Goal: Information Seeking & Learning: Learn about a topic

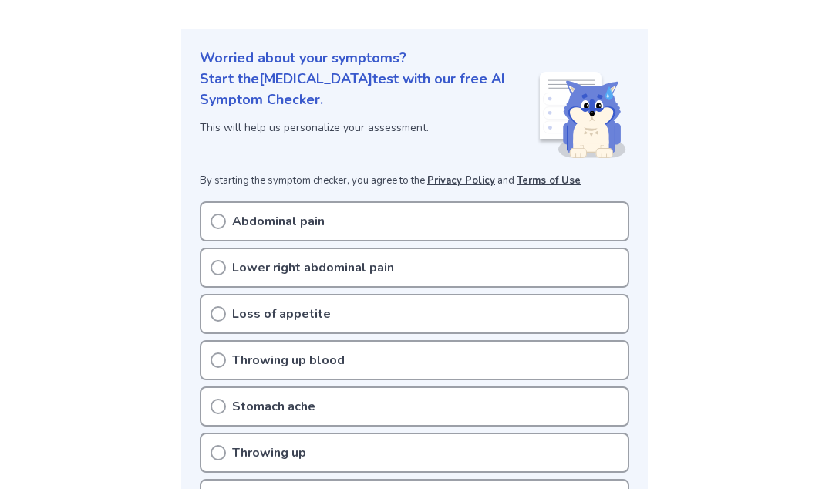
scroll to position [156, 0]
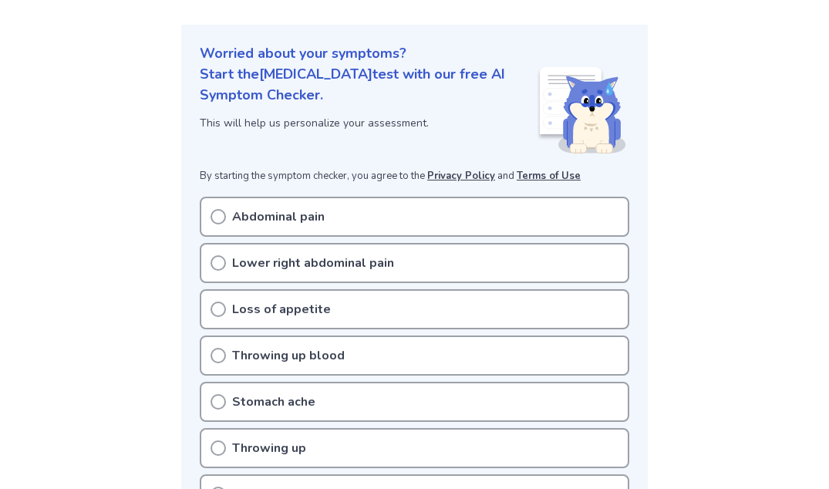
click at [335, 223] on div "Abdominal pain" at bounding box center [414, 217] width 429 height 40
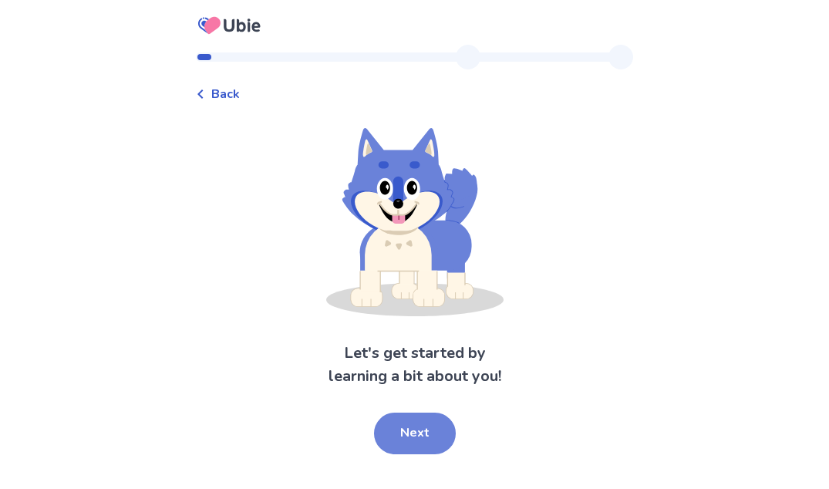
click at [437, 440] on button "Next" at bounding box center [415, 433] width 82 height 42
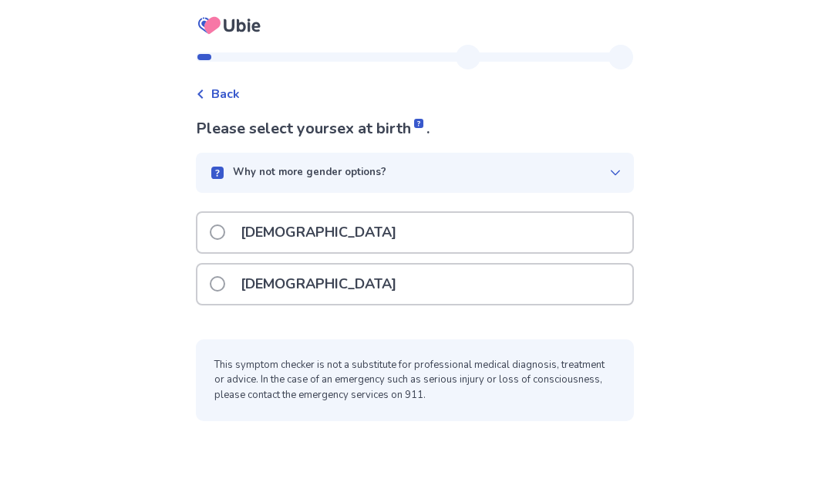
click at [281, 288] on p "[DEMOGRAPHIC_DATA]" at bounding box center [318, 283] width 174 height 39
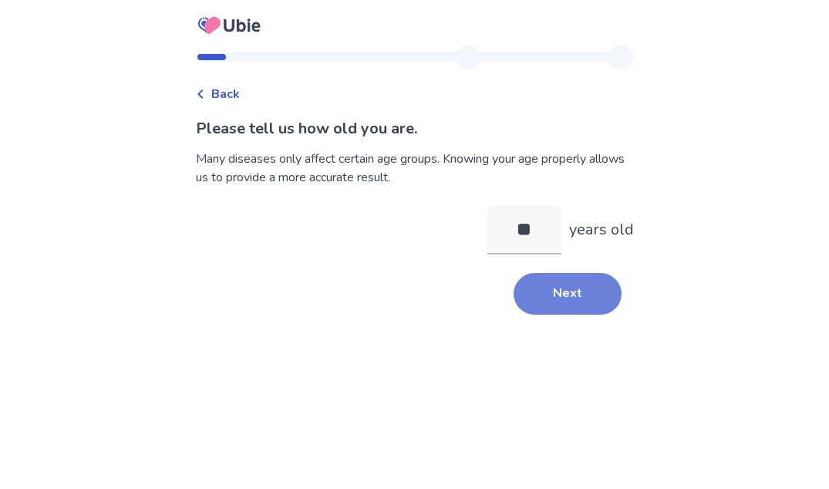
type input "**"
click at [566, 294] on button "Next" at bounding box center [567, 294] width 108 height 42
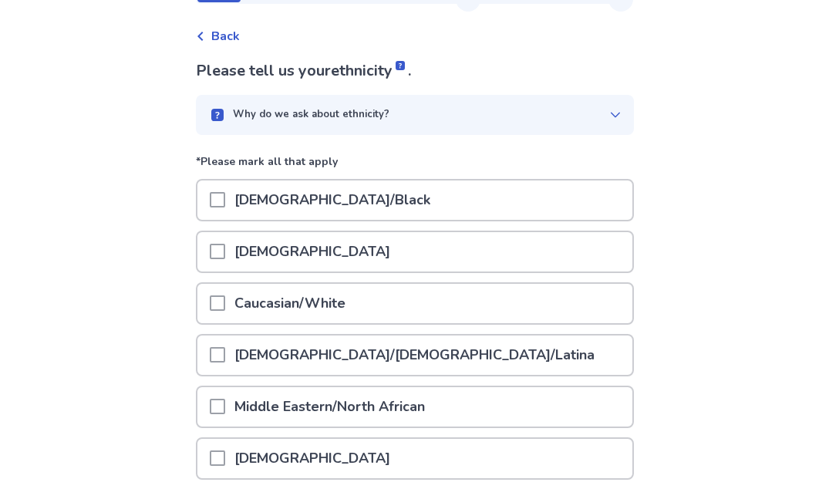
scroll to position [58, 0]
click at [225, 301] on span at bounding box center [217, 302] width 15 height 15
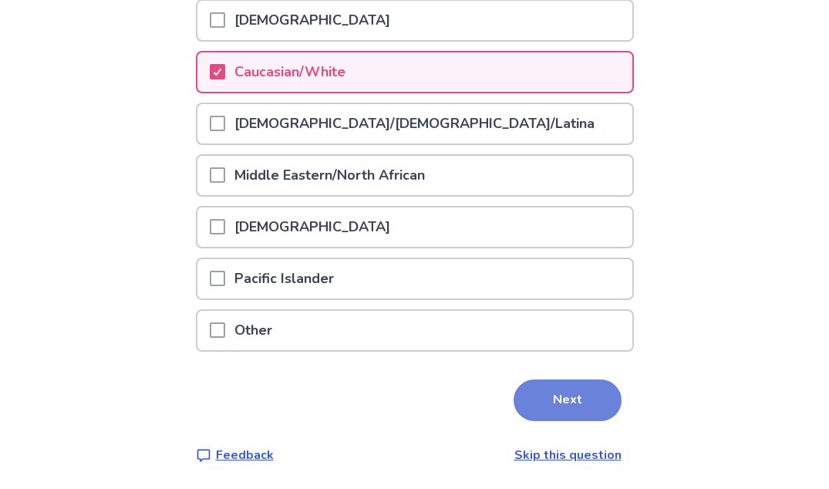
scroll to position [288, 0]
click at [567, 395] on button "Next" at bounding box center [567, 401] width 108 height 42
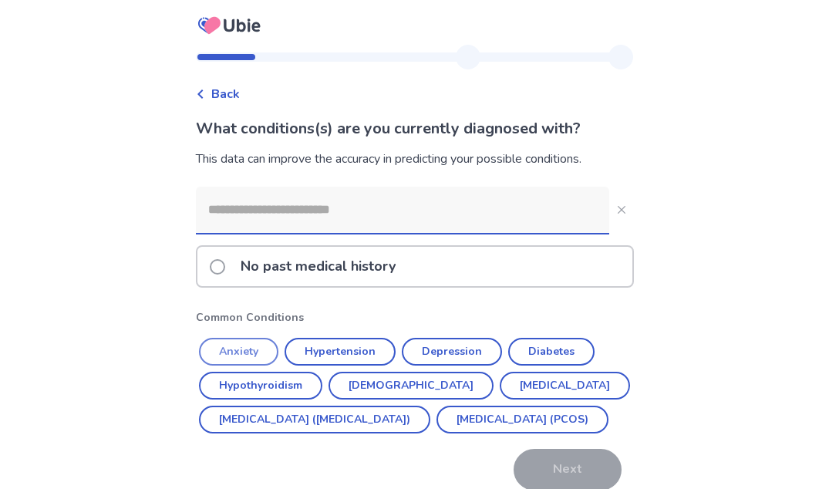
click at [256, 342] on button "Anxiety" at bounding box center [238, 352] width 79 height 28
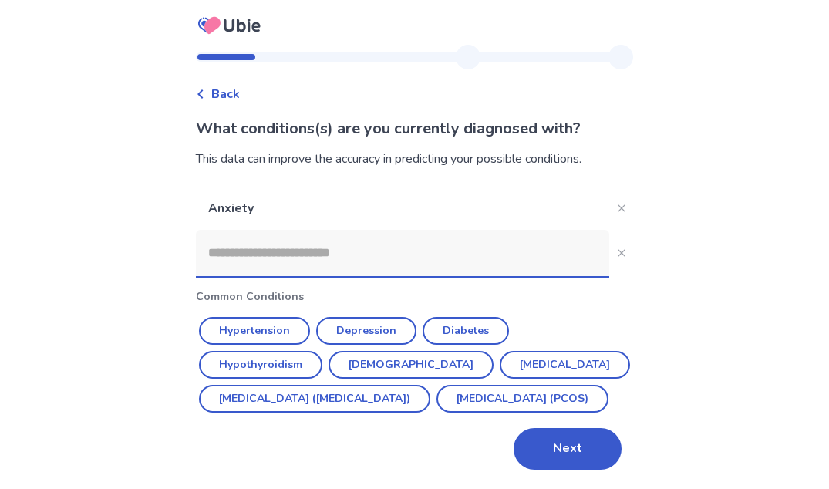
scroll to position [33, 0]
click at [568, 440] on button "Next" at bounding box center [567, 449] width 108 height 42
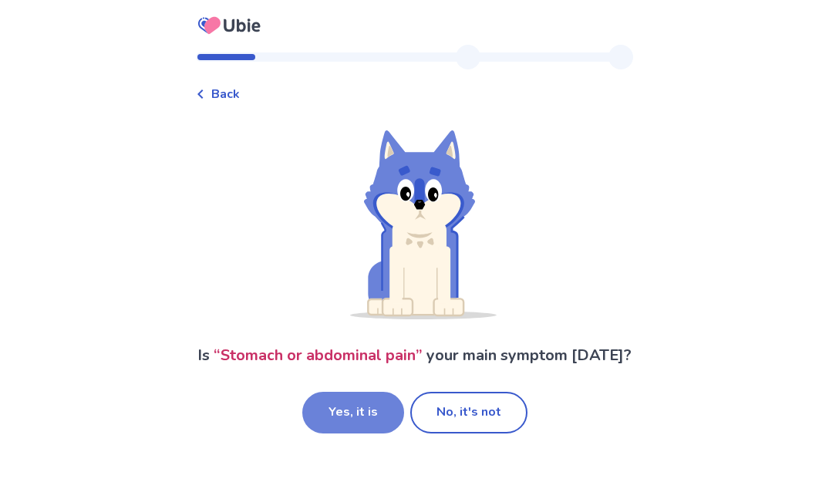
click at [358, 433] on button "Yes, it is" at bounding box center [353, 413] width 102 height 42
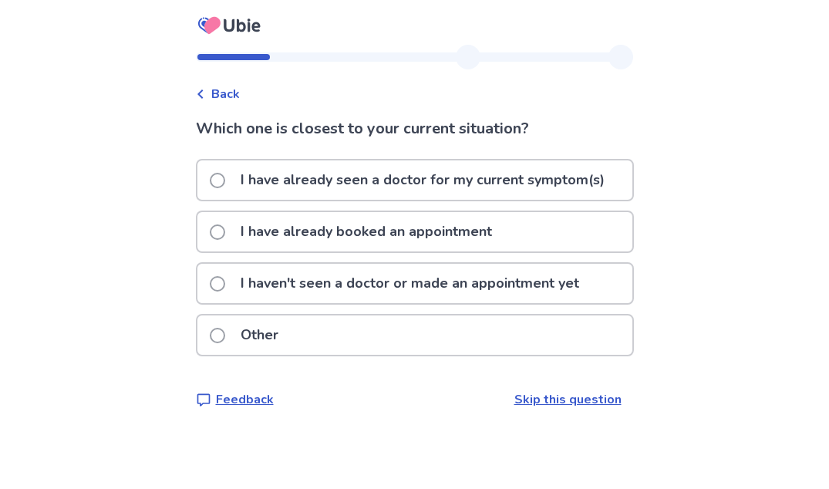
click at [220, 287] on span at bounding box center [217, 283] width 15 height 15
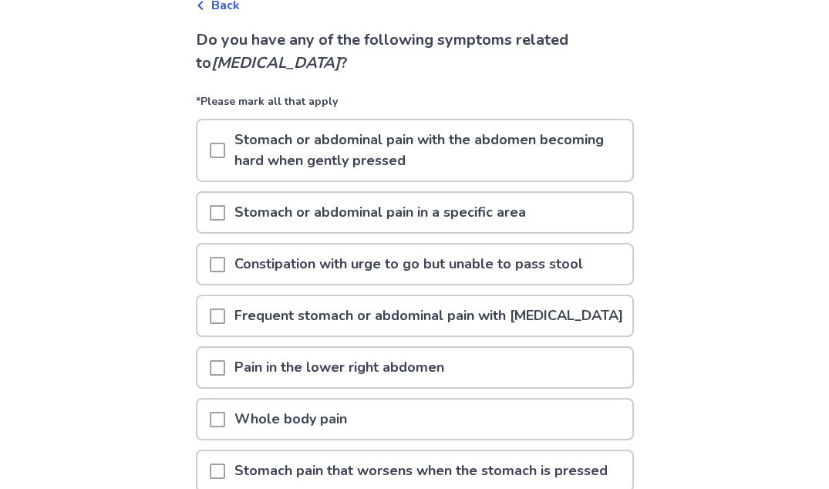
scroll to position [98, 0]
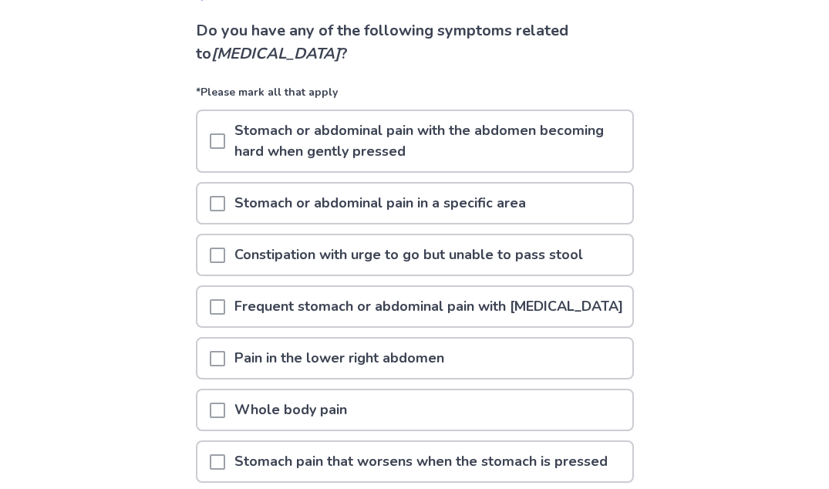
click at [225, 200] on span at bounding box center [217, 203] width 15 height 15
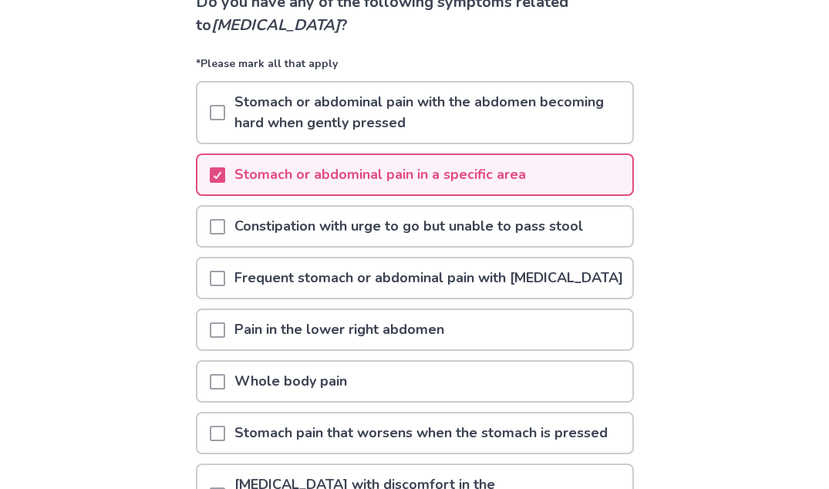
scroll to position [130, 0]
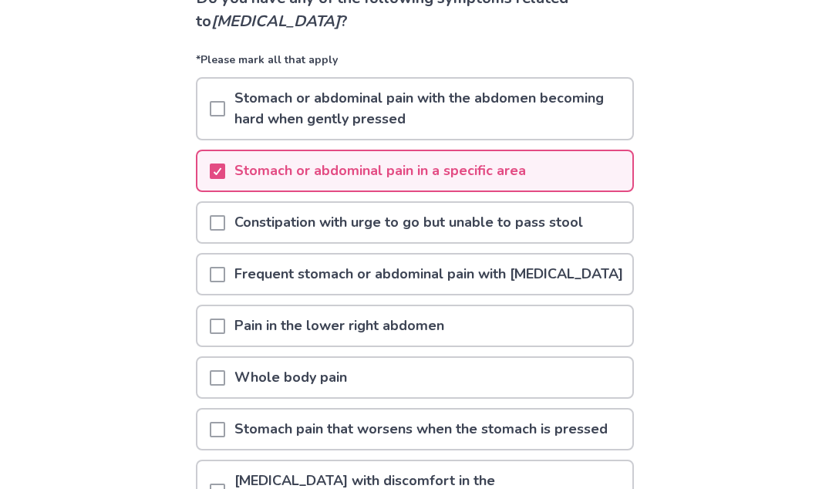
click at [225, 220] on span at bounding box center [217, 222] width 15 height 15
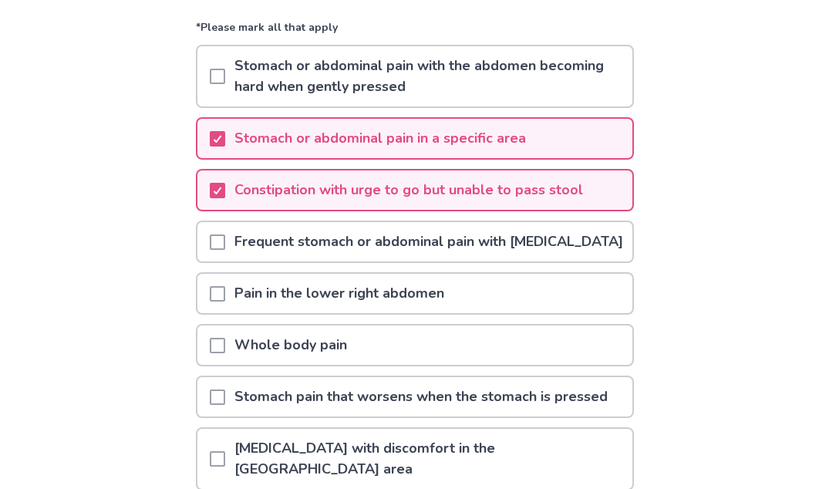
scroll to position [164, 0]
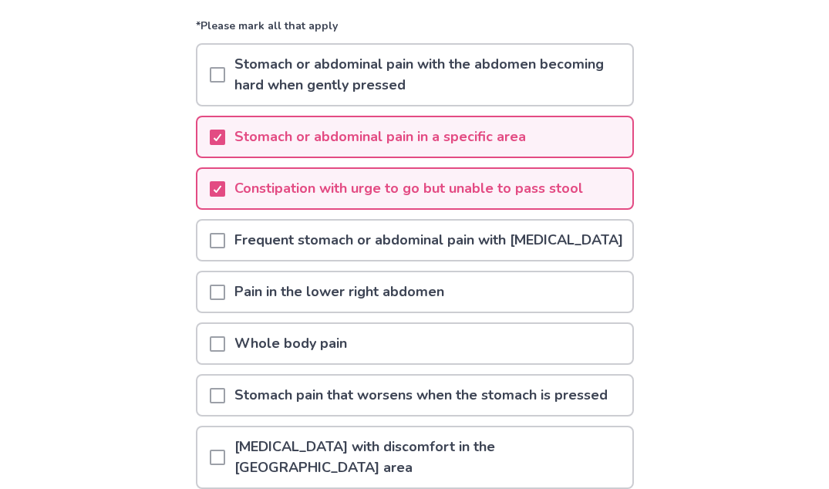
click at [220, 237] on div at bounding box center [217, 239] width 15 height 39
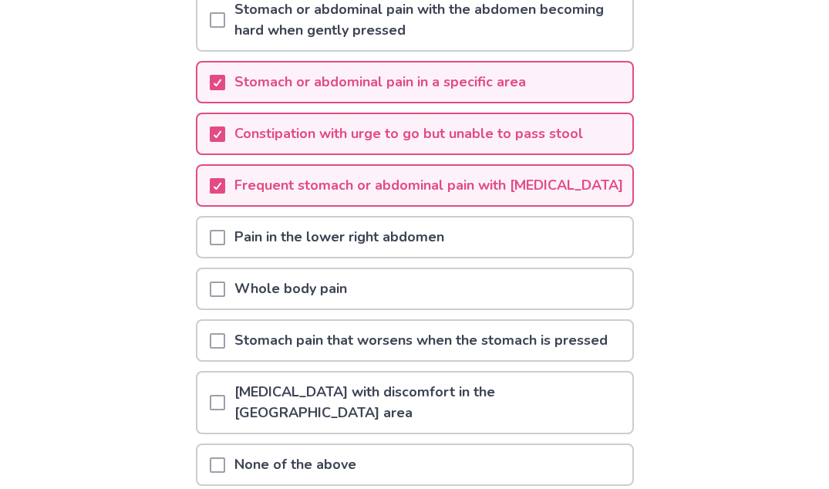
scroll to position [220, 0]
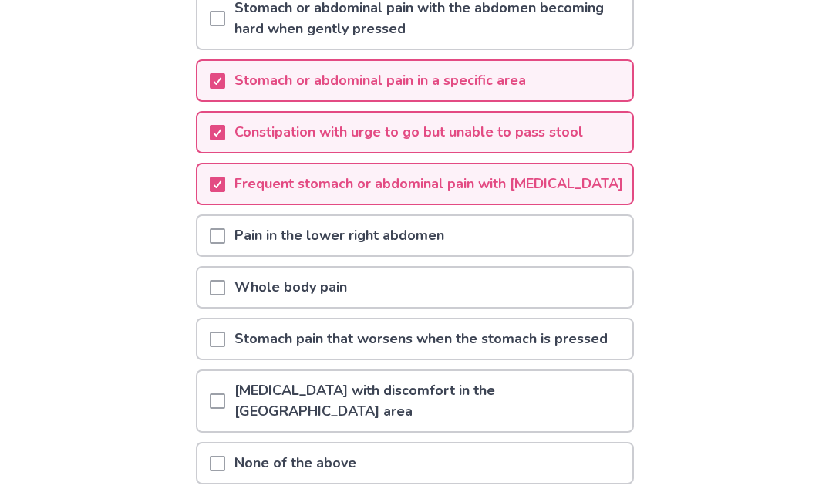
click at [223, 244] on span at bounding box center [217, 235] width 15 height 15
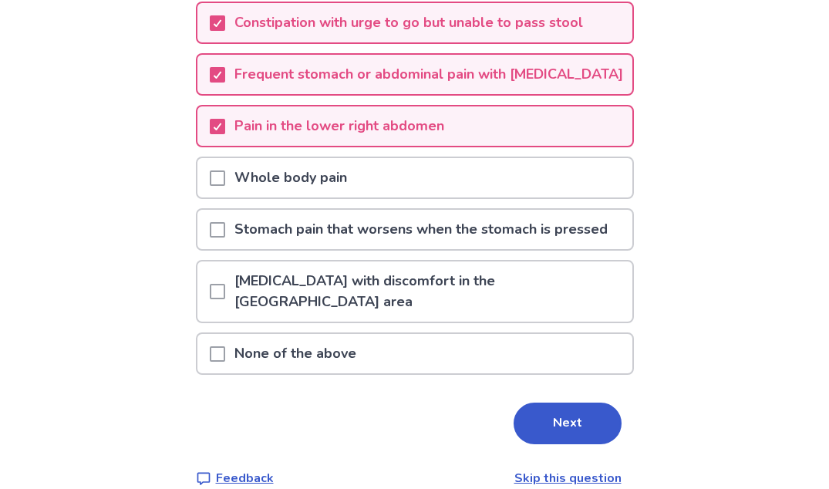
scroll to position [332, 0]
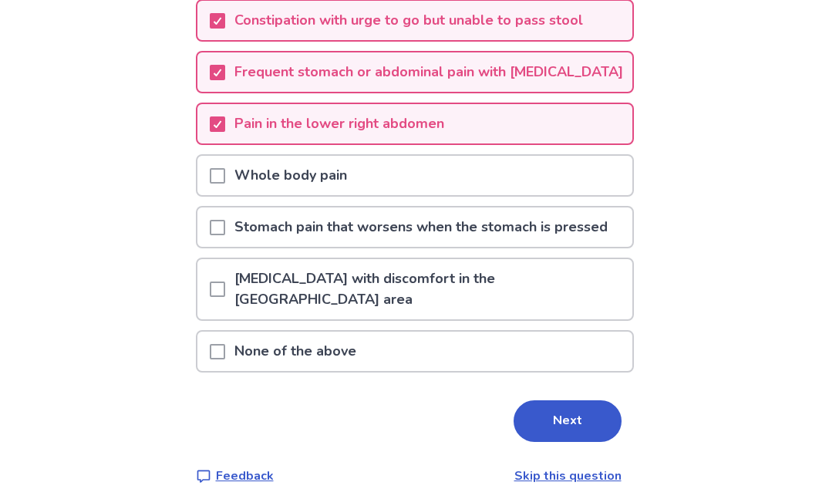
click at [225, 235] on span at bounding box center [217, 227] width 15 height 15
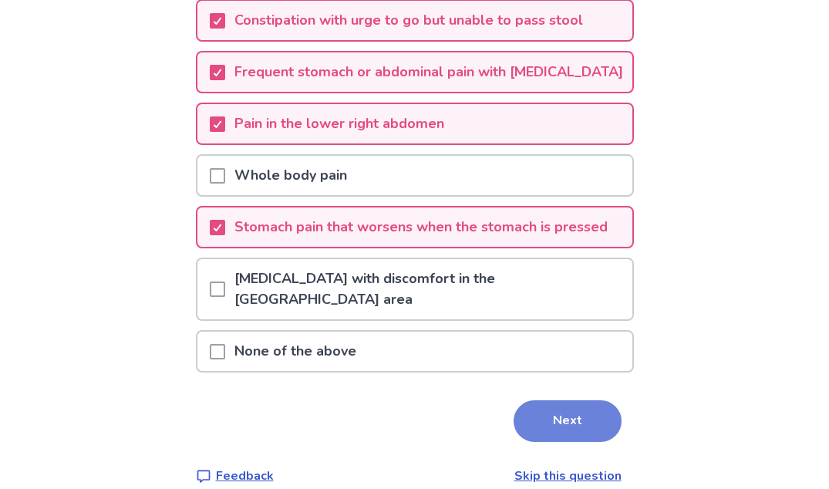
click at [580, 409] on button "Next" at bounding box center [567, 421] width 108 height 42
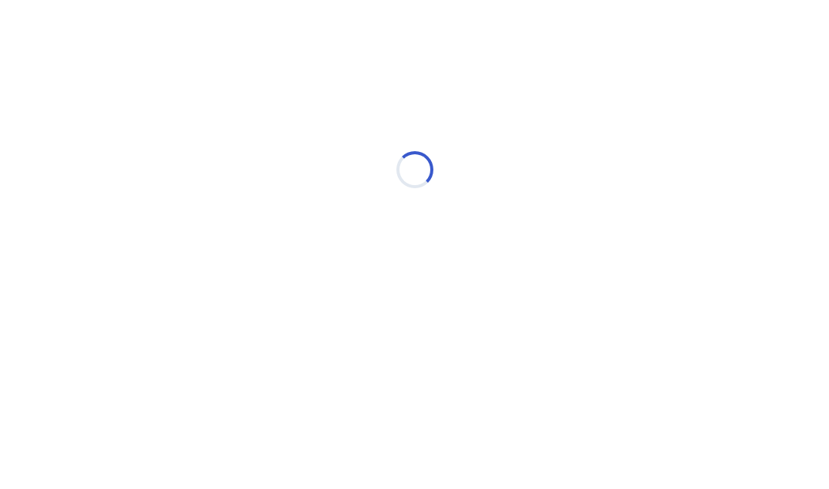
scroll to position [0, 0]
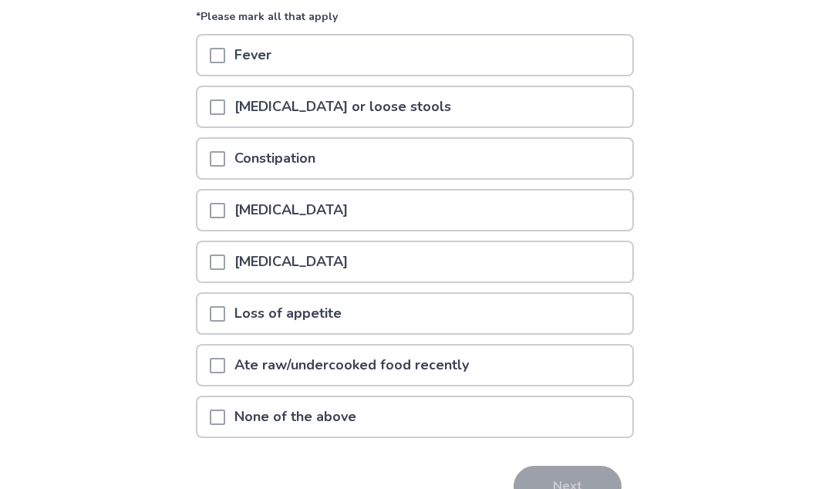
scroll to position [177, 0]
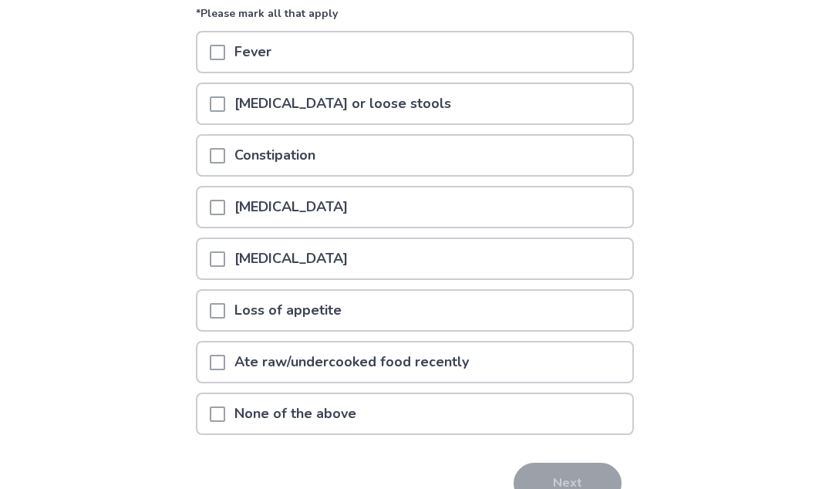
click at [225, 258] on span at bounding box center [217, 258] width 15 height 15
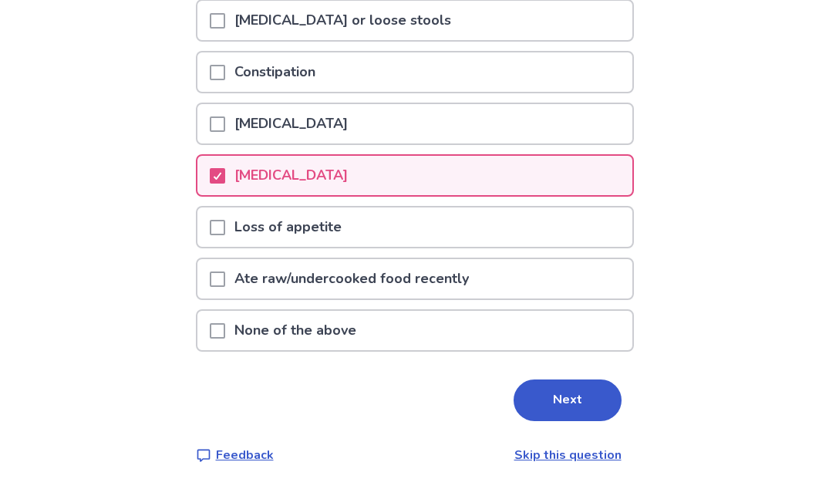
scroll to position [260, 0]
click at [545, 414] on button "Next" at bounding box center [567, 400] width 108 height 42
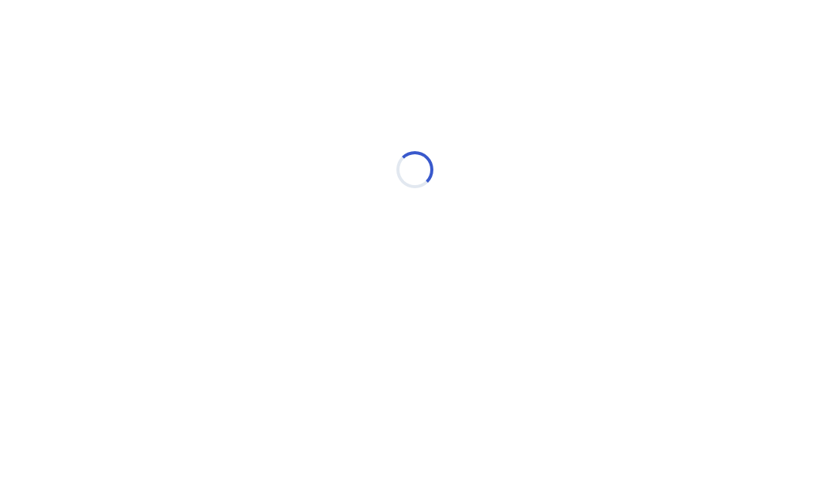
scroll to position [0, 0]
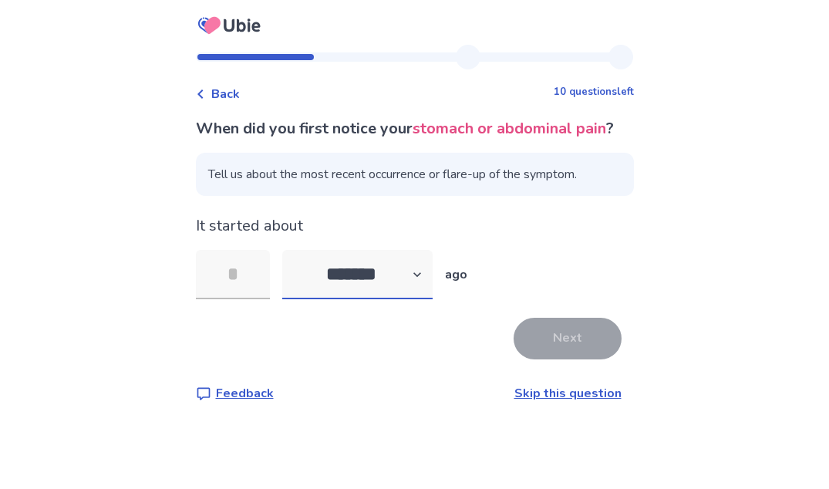
select select "*"
click at [263, 299] on input "tel" at bounding box center [233, 274] width 74 height 49
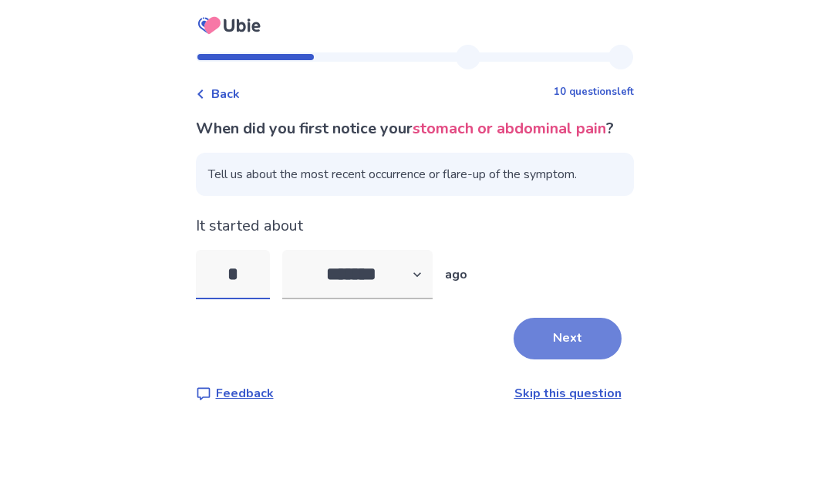
type input "*"
click at [589, 359] on button "Next" at bounding box center [567, 339] width 108 height 42
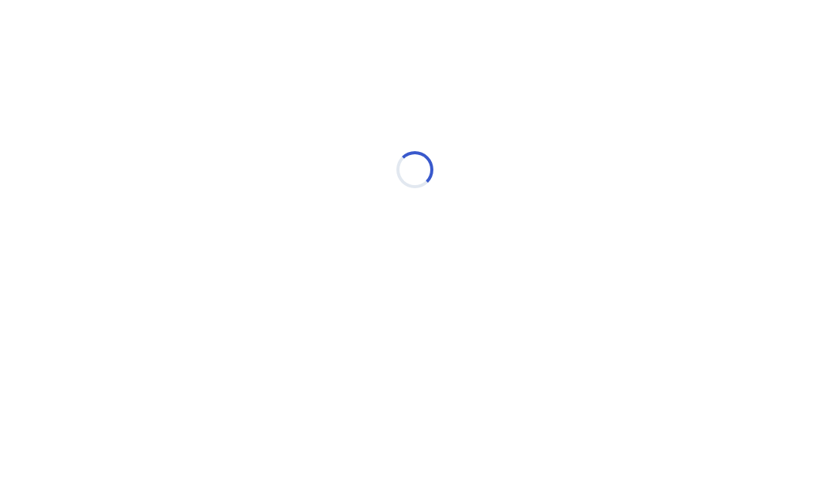
select select "*"
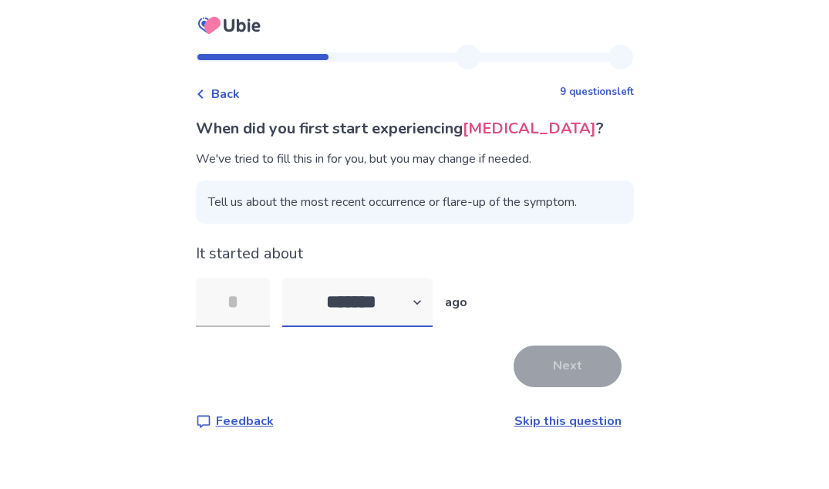
select select "*"
click at [236, 288] on input "tel" at bounding box center [233, 302] width 74 height 49
type input "*"
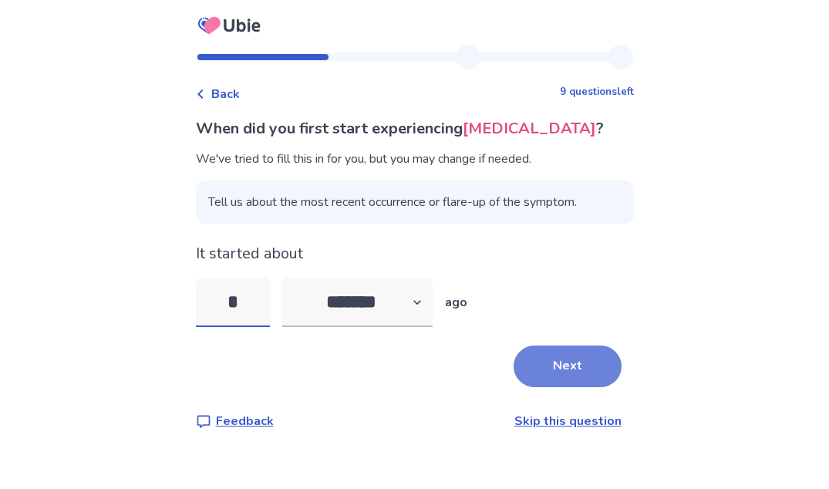
type input "*"
click at [557, 375] on button "Next" at bounding box center [567, 366] width 108 height 42
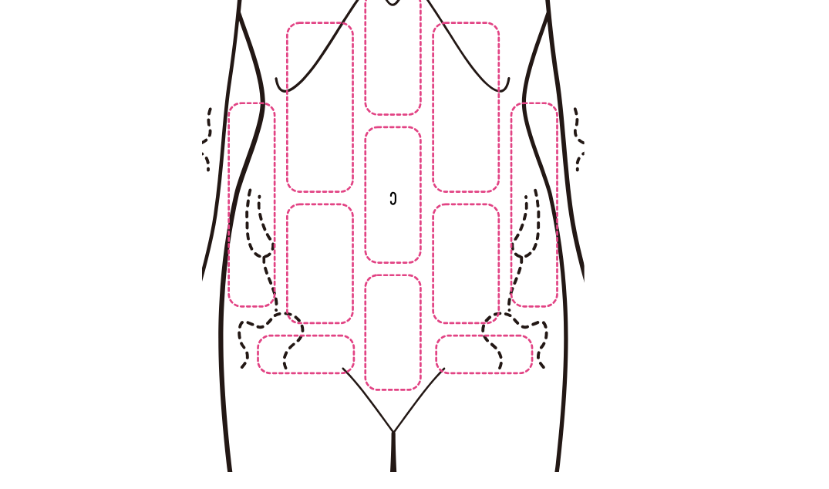
scroll to position [204, 0]
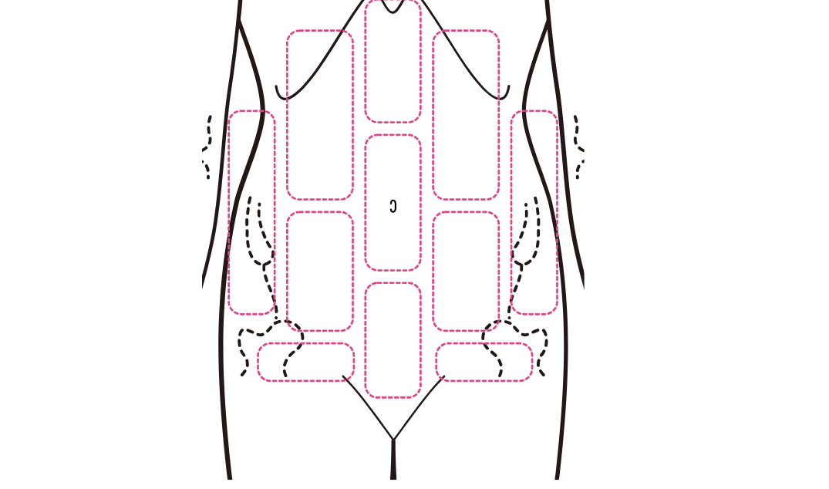
click at [395, 341] on img at bounding box center [392, 221] width 788 height 533
click at [348, 311] on img at bounding box center [392, 221] width 788 height 533
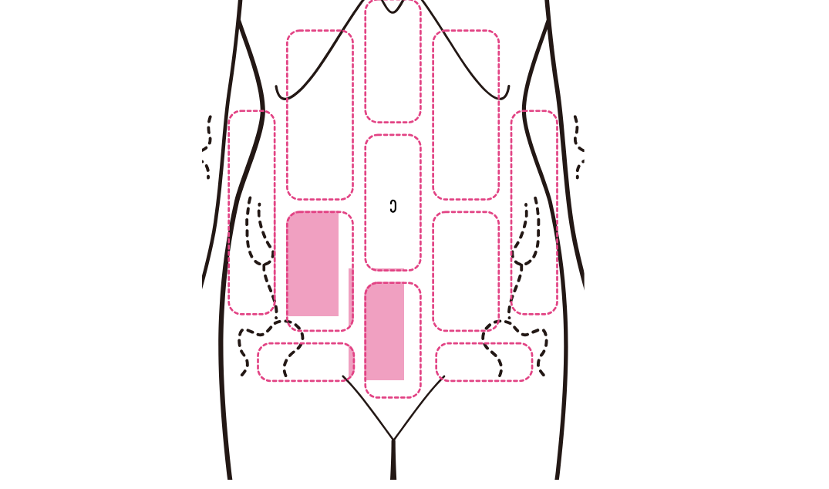
click at [344, 317] on img at bounding box center [392, 221] width 788 height 533
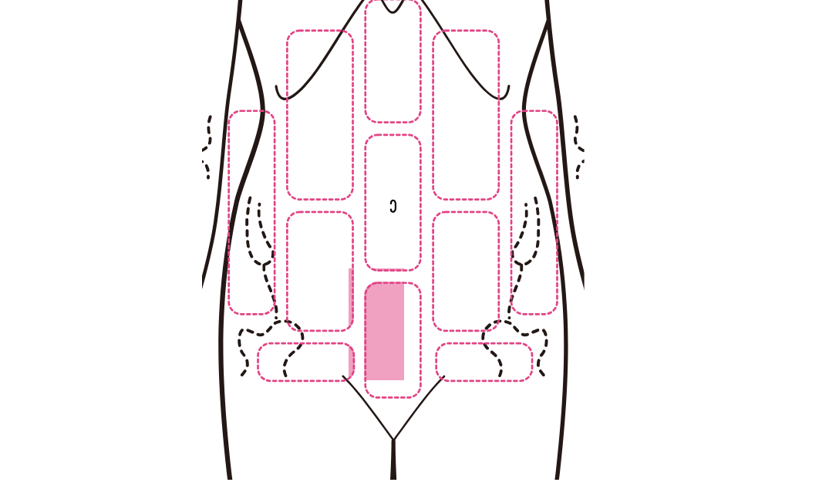
click at [429, 347] on img at bounding box center [392, 221] width 788 height 533
click at [397, 344] on img at bounding box center [392, 221] width 788 height 533
click at [327, 281] on img at bounding box center [392, 221] width 788 height 533
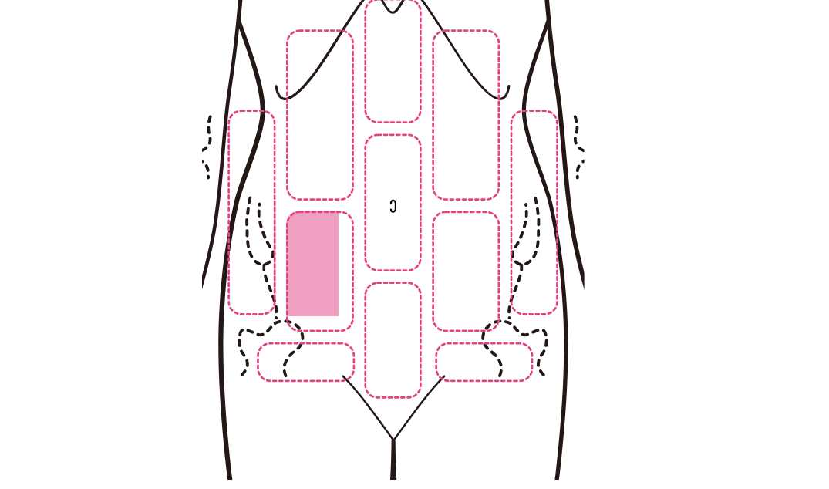
click at [316, 364] on img at bounding box center [392, 221] width 788 height 533
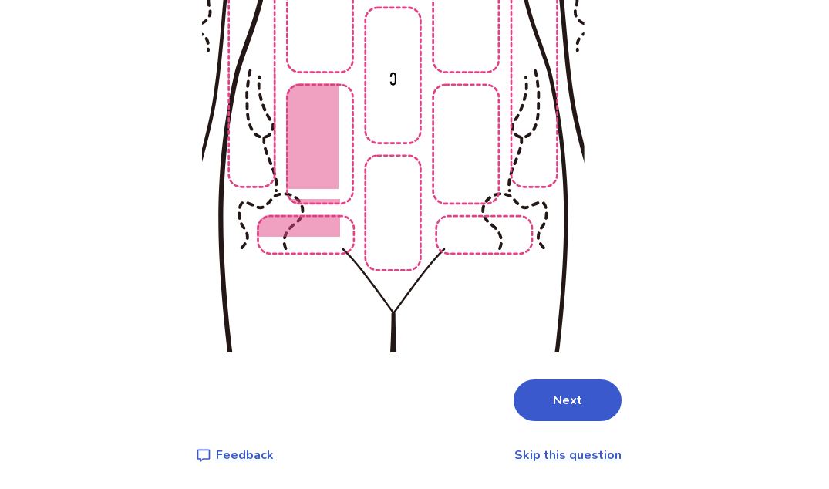
scroll to position [332, 0]
click at [540, 402] on button "Next" at bounding box center [567, 400] width 108 height 42
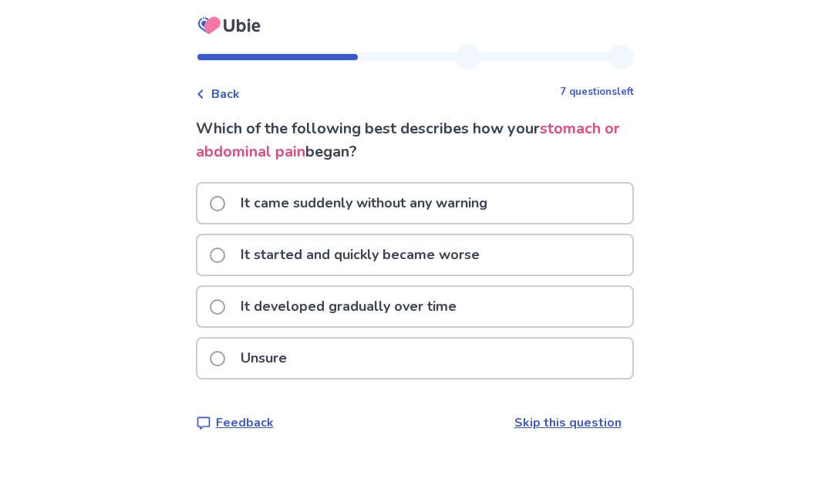
click at [457, 211] on p "It came suddenly without any warning" at bounding box center [363, 202] width 265 height 39
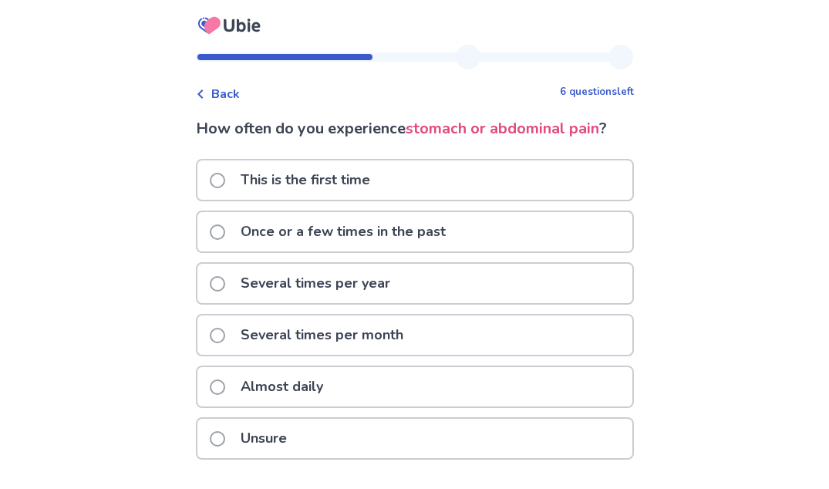
click at [449, 234] on p "Once or a few times in the past" at bounding box center [343, 231] width 224 height 39
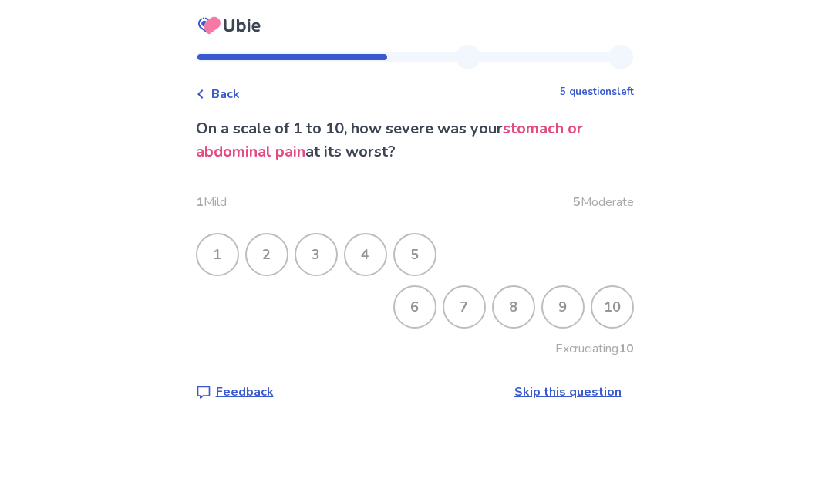
click at [428, 261] on div "5" at bounding box center [415, 254] width 40 height 40
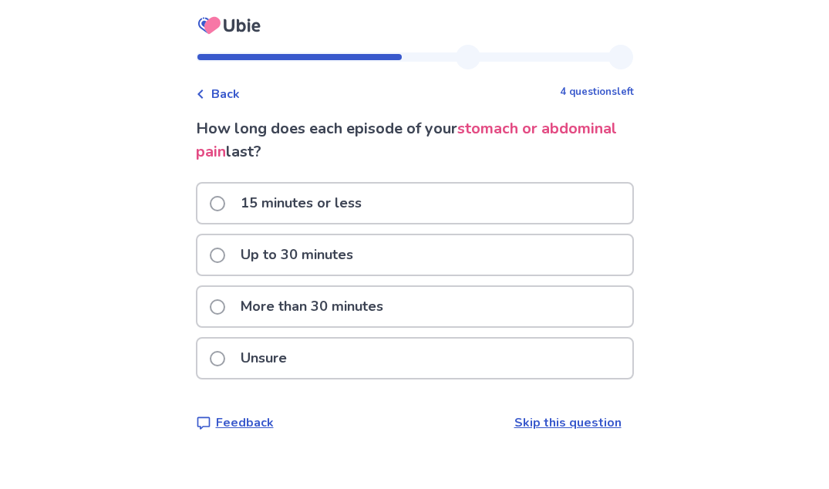
click at [355, 298] on p "More than 30 minutes" at bounding box center [311, 306] width 161 height 39
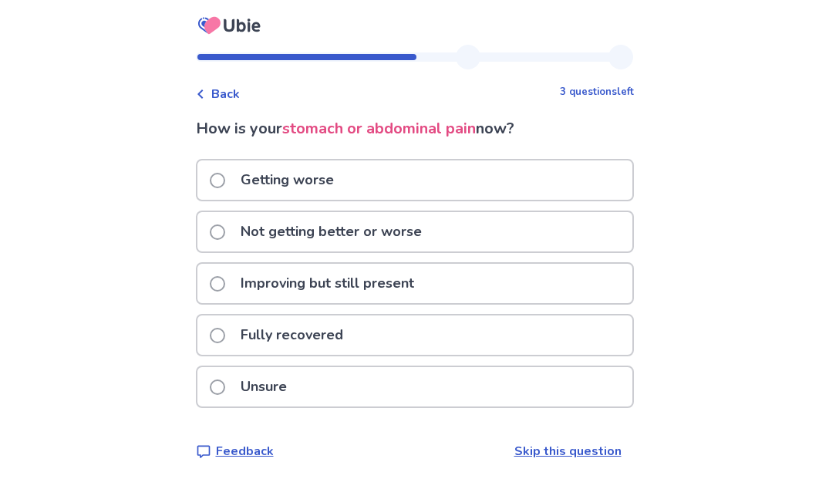
click at [346, 236] on p "Not getting better or worse" at bounding box center [331, 231] width 200 height 39
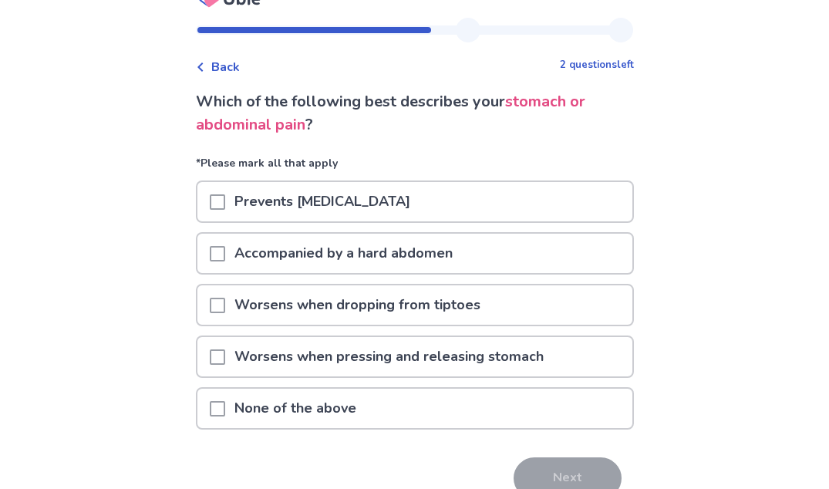
scroll to position [29, 0]
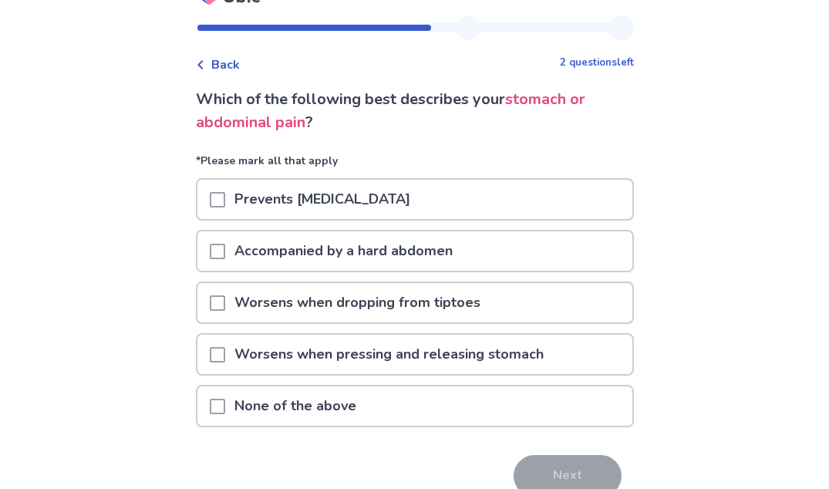
click at [463, 358] on p "Worsens when pressing and releasing stomach" at bounding box center [389, 354] width 328 height 39
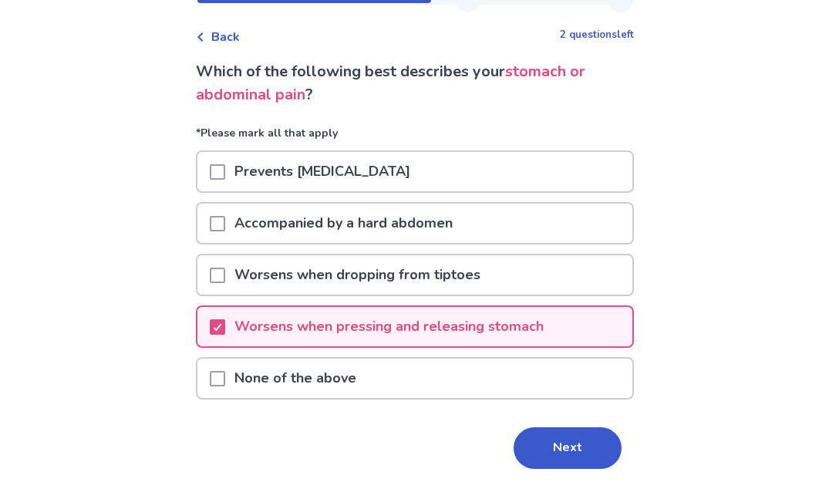
scroll to position [63, 0]
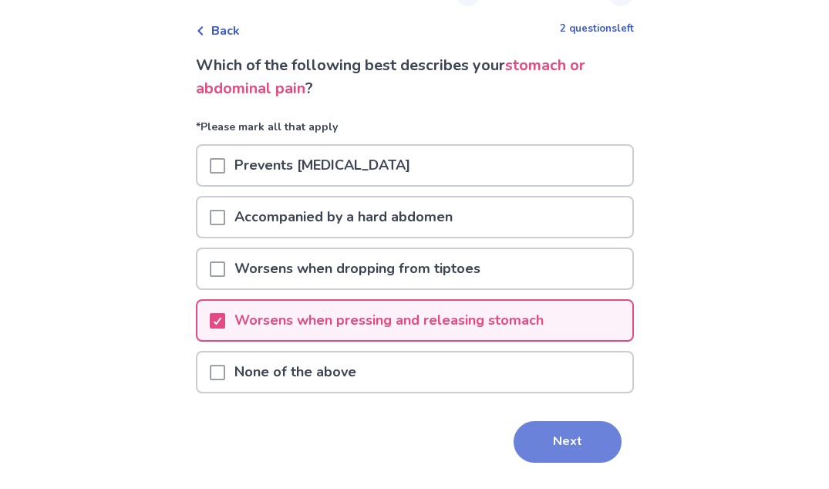
click at [579, 426] on button "Next" at bounding box center [567, 442] width 108 height 42
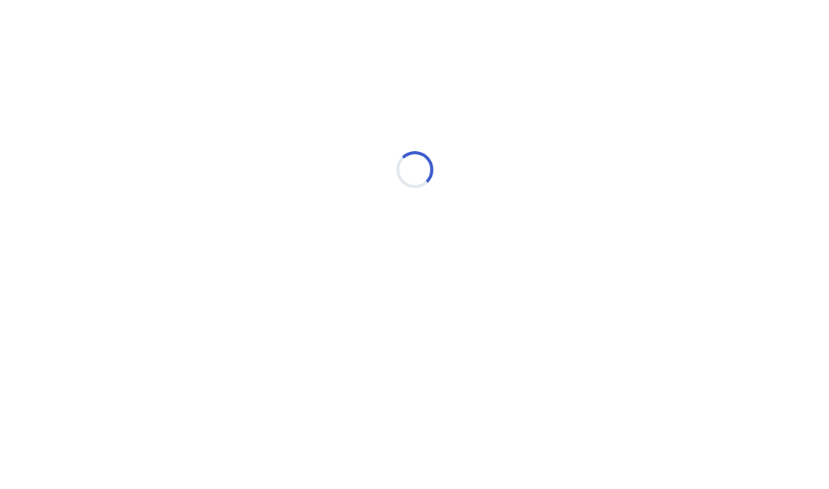
scroll to position [0, 0]
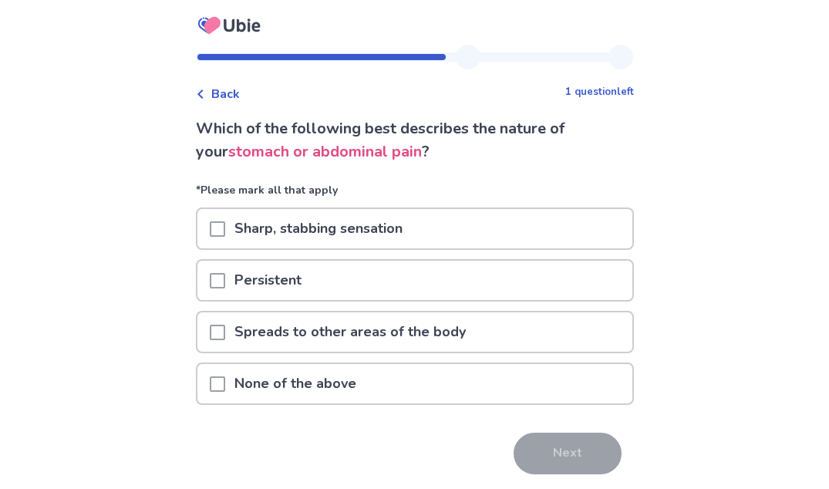
click at [234, 102] on span "Back" at bounding box center [225, 94] width 29 height 19
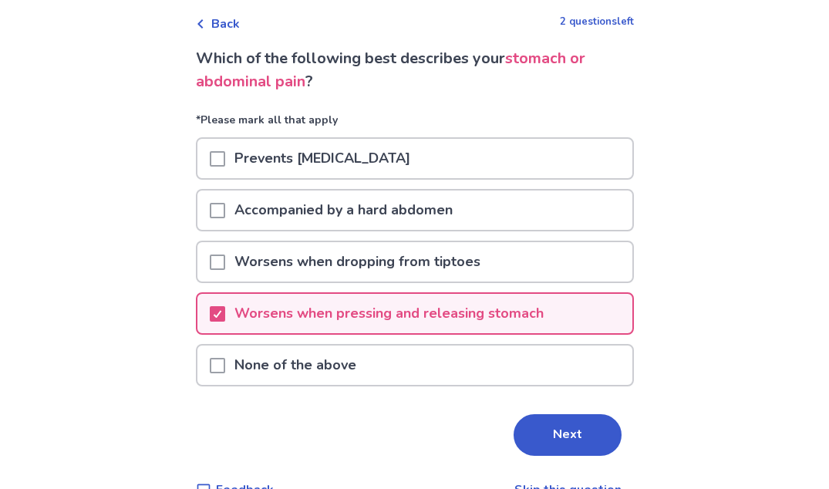
scroll to position [71, 0]
click at [299, 270] on p "Worsens when dropping from tiptoes" at bounding box center [357, 260] width 264 height 39
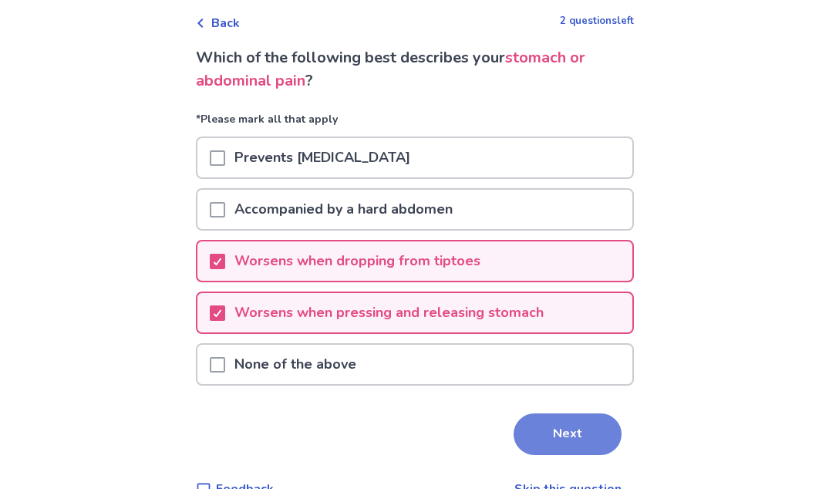
click at [572, 441] on button "Next" at bounding box center [567, 434] width 108 height 42
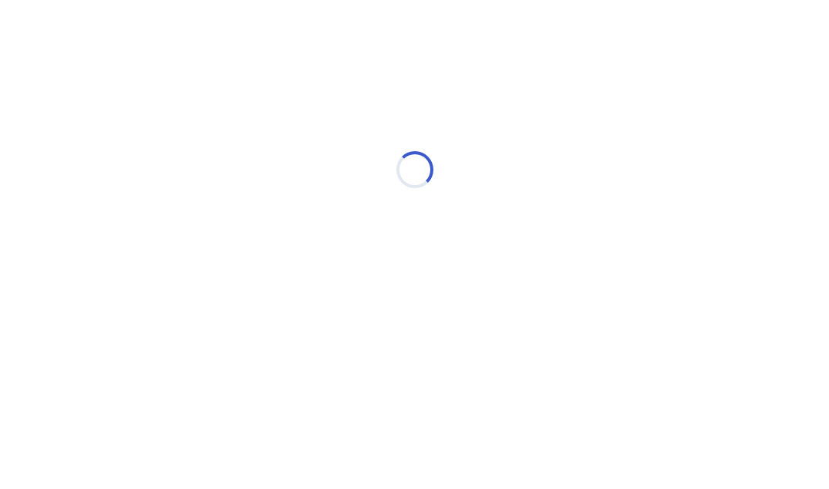
scroll to position [0, 0]
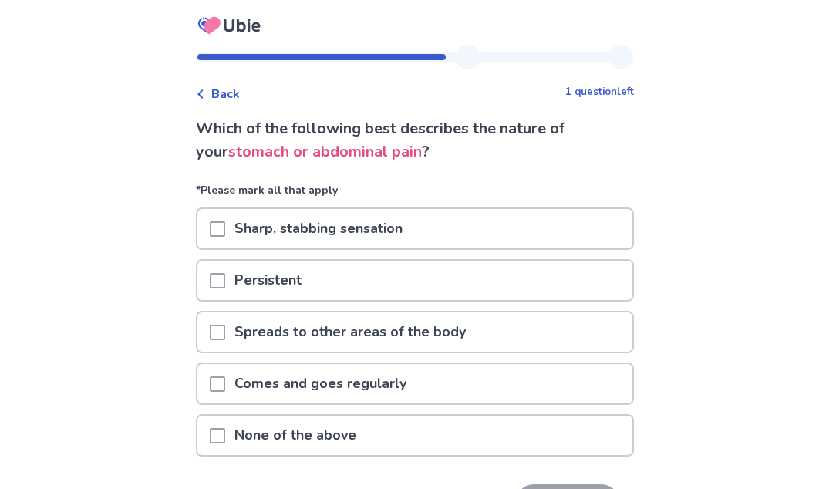
click at [220, 242] on div at bounding box center [217, 228] width 15 height 39
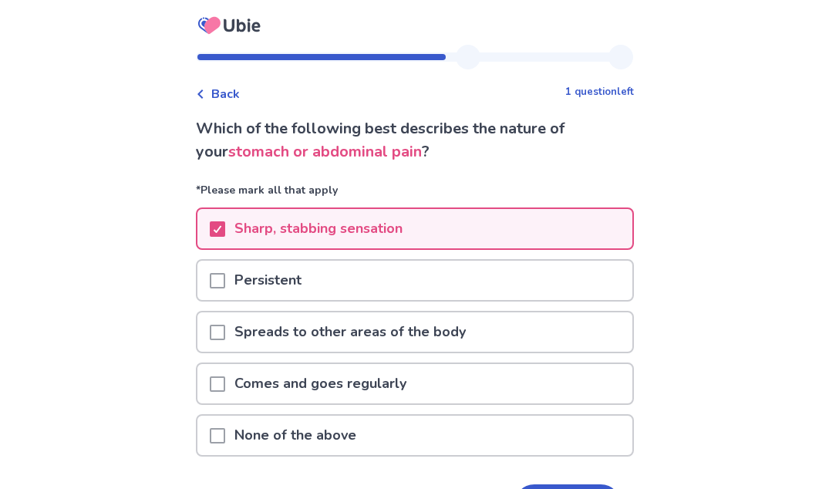
click at [225, 273] on span at bounding box center [217, 280] width 15 height 15
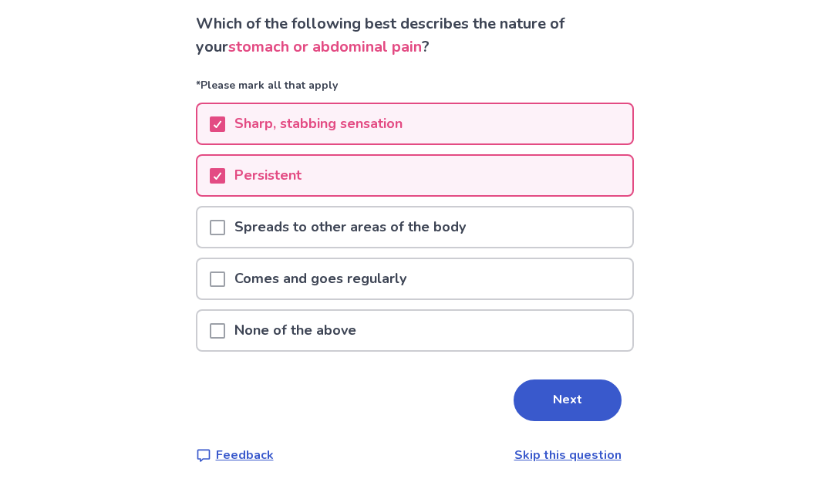
scroll to position [105, 0]
click at [385, 300] on div "Comes and goes regularly" at bounding box center [415, 283] width 438 height 52
click at [395, 281] on p "Comes and goes regularly" at bounding box center [320, 278] width 190 height 39
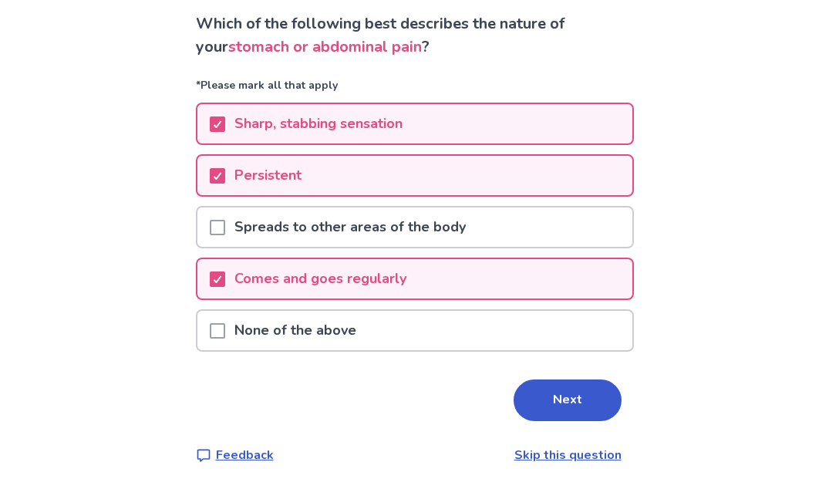
click at [346, 274] on p "Comes and goes regularly" at bounding box center [320, 278] width 190 height 39
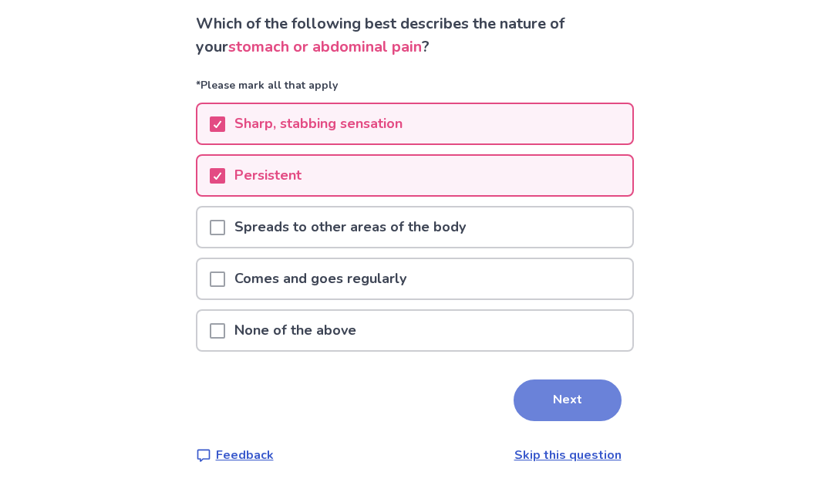
click at [550, 400] on button "Next" at bounding box center [567, 400] width 108 height 42
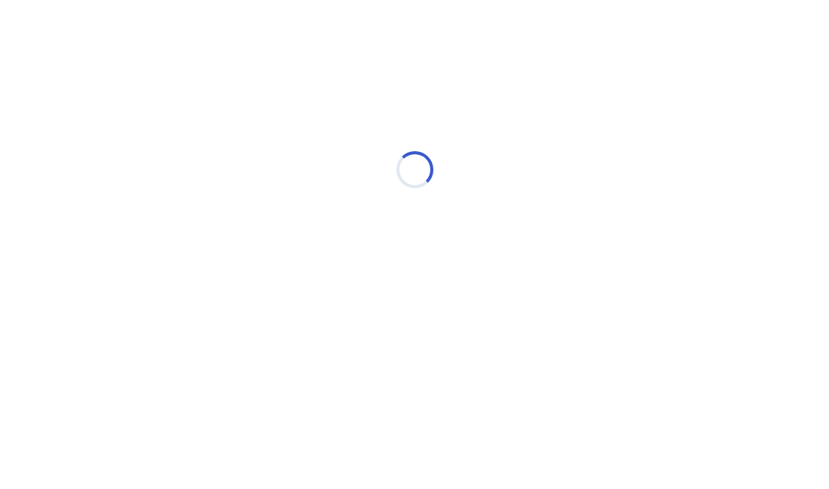
scroll to position [0, 0]
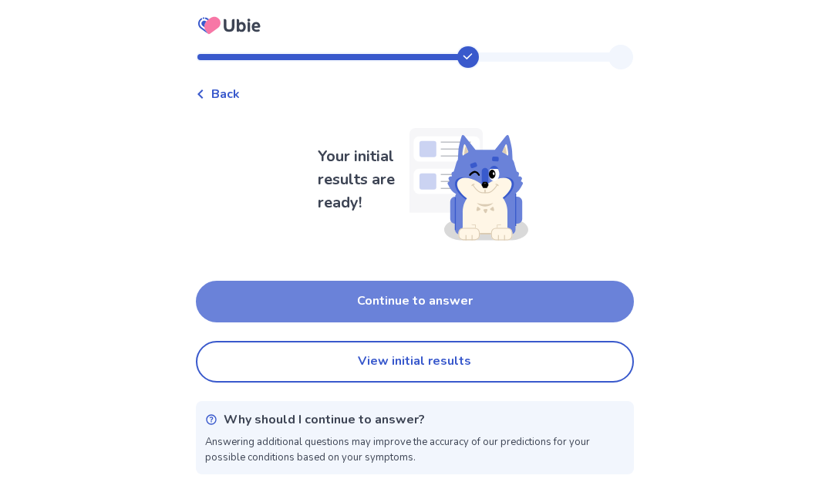
click at [328, 299] on button "Continue to answer" at bounding box center [415, 302] width 438 height 42
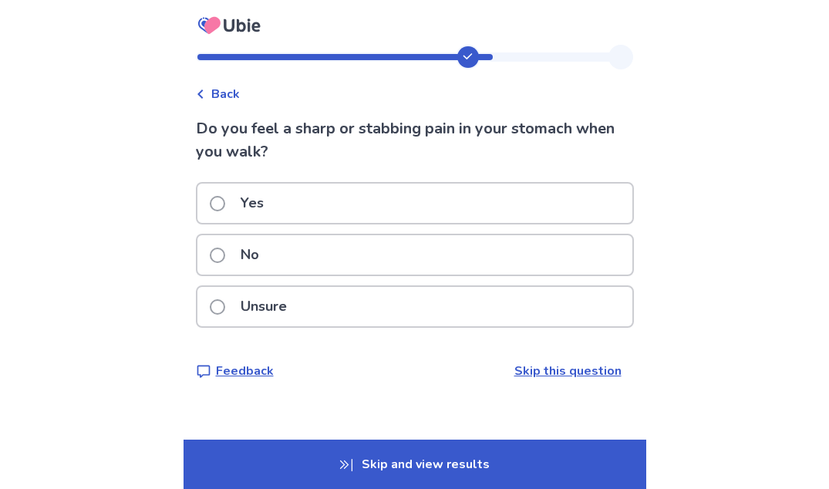
click at [318, 250] on div "No" at bounding box center [414, 254] width 435 height 39
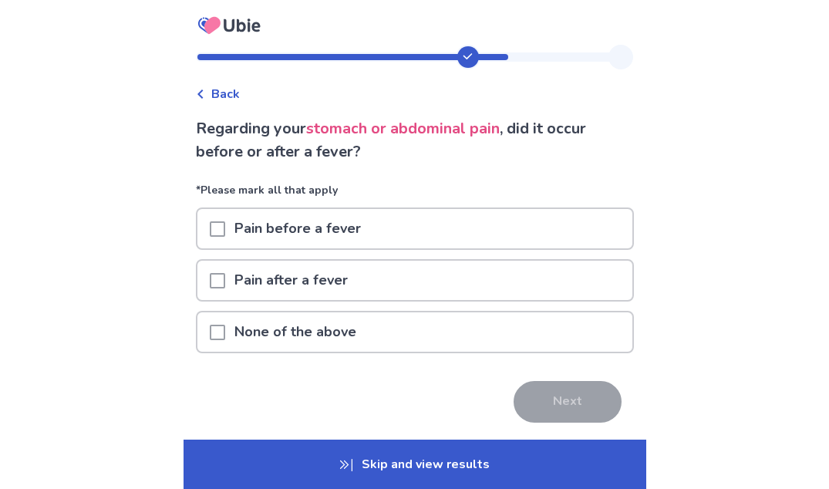
click at [214, 338] on div "None of the above" at bounding box center [414, 331] width 435 height 39
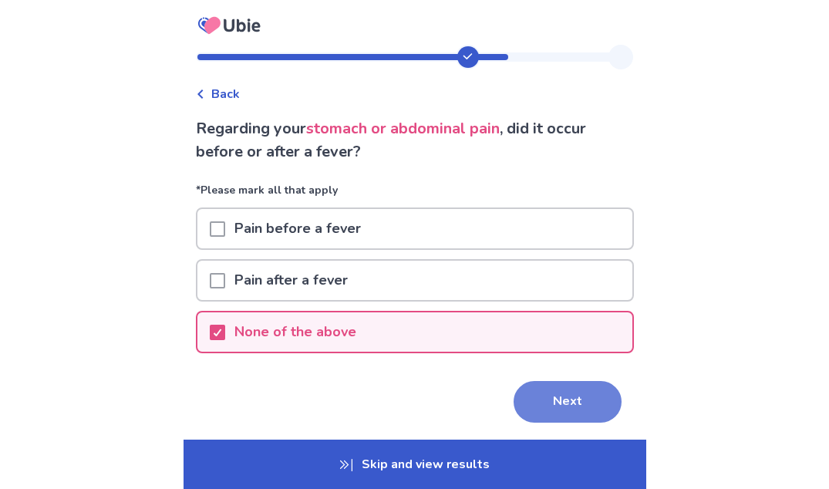
click at [593, 419] on button "Next" at bounding box center [567, 402] width 108 height 42
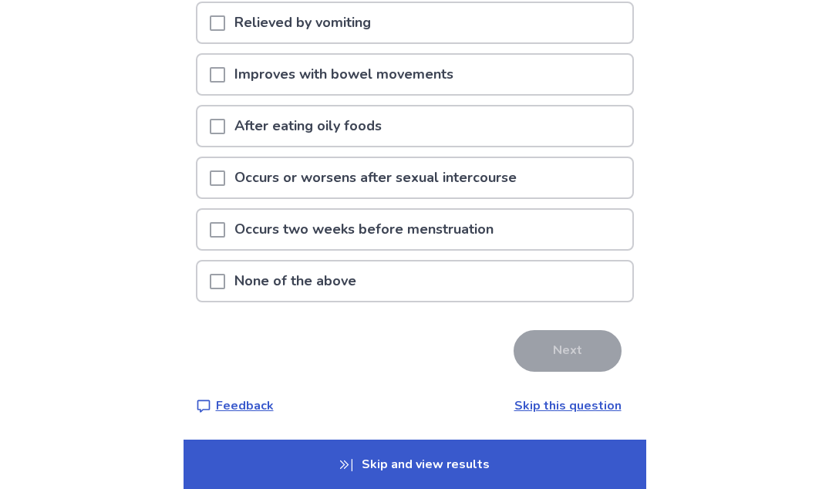
scroll to position [309, 0]
click at [244, 161] on p "Occurs or worsens after sexual intercourse" at bounding box center [375, 177] width 301 height 39
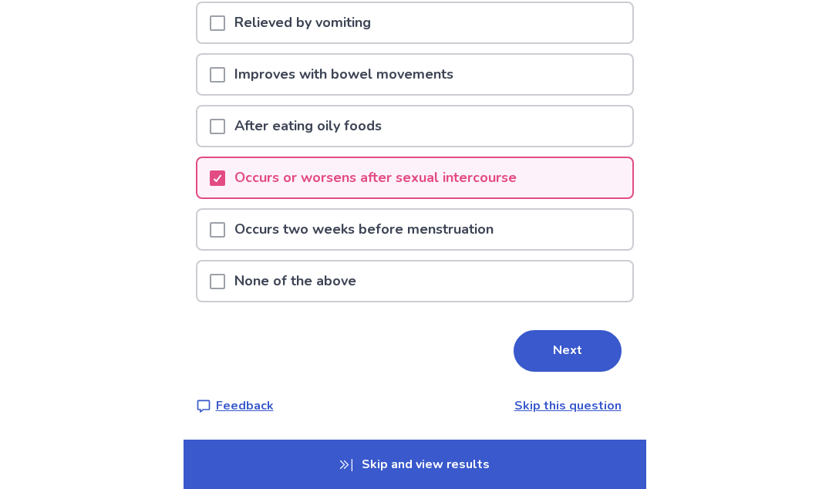
click at [225, 228] on span at bounding box center [217, 229] width 15 height 15
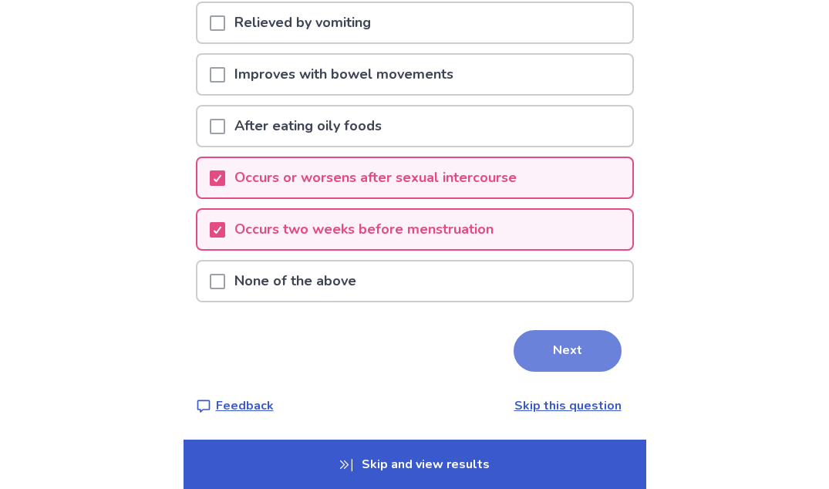
click at [561, 345] on button "Next" at bounding box center [567, 351] width 108 height 42
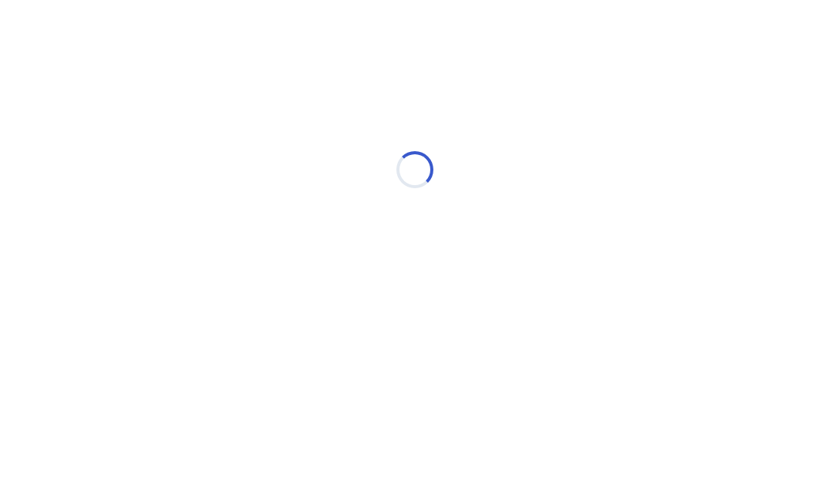
scroll to position [0, 0]
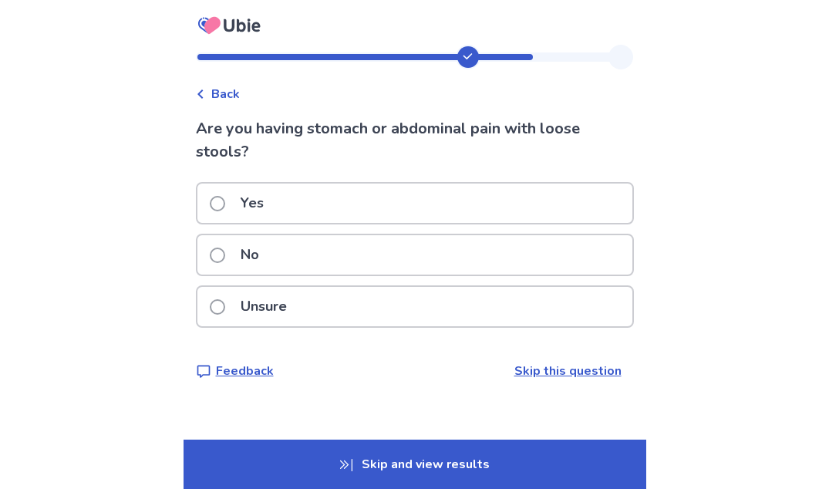
click at [355, 308] on div "Unsure" at bounding box center [414, 306] width 435 height 39
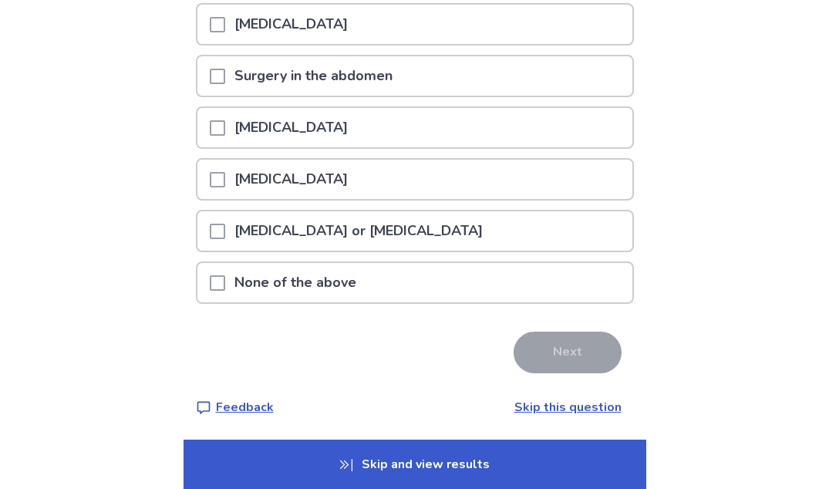
scroll to position [183, 0]
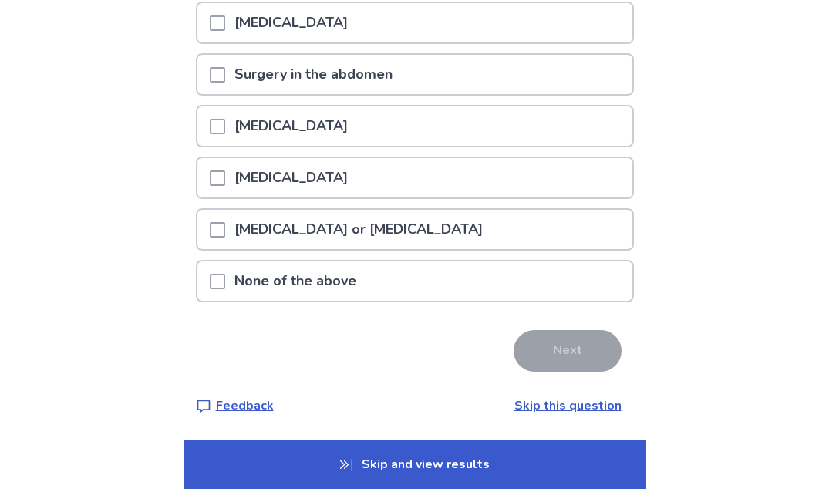
click at [311, 288] on p "None of the above" at bounding box center [295, 280] width 140 height 39
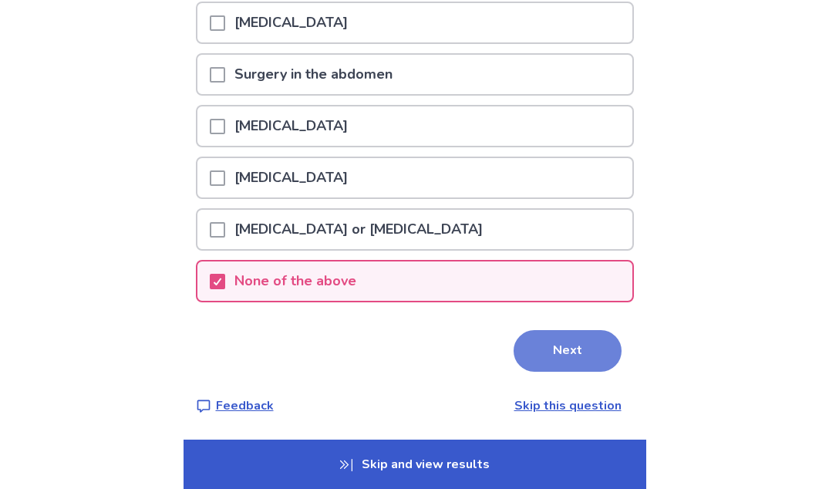
click at [518, 346] on button "Next" at bounding box center [567, 351] width 108 height 42
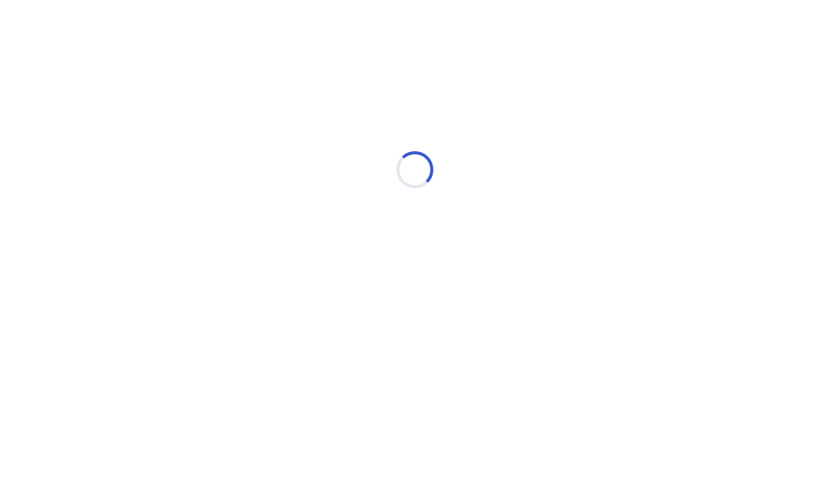
scroll to position [0, 0]
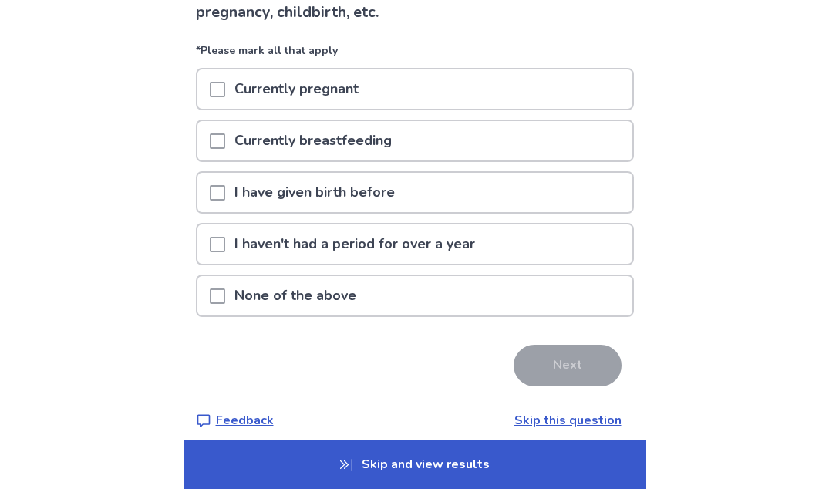
scroll to position [146, 0]
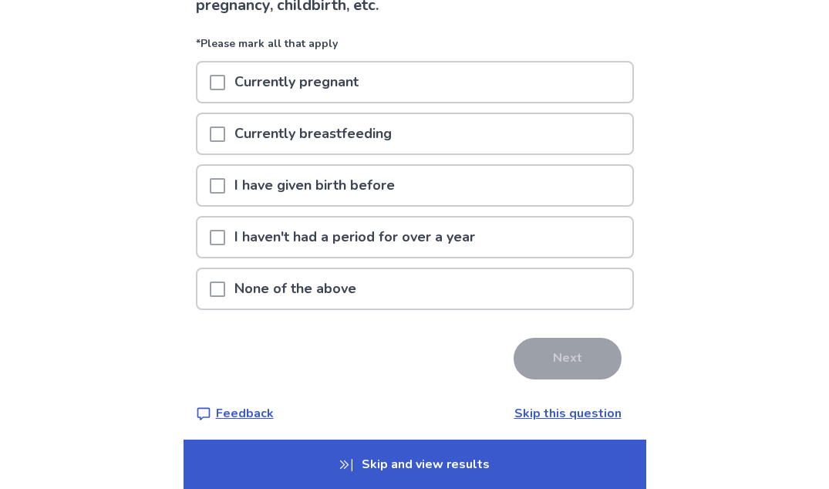
click at [322, 291] on p "None of the above" at bounding box center [295, 288] width 140 height 39
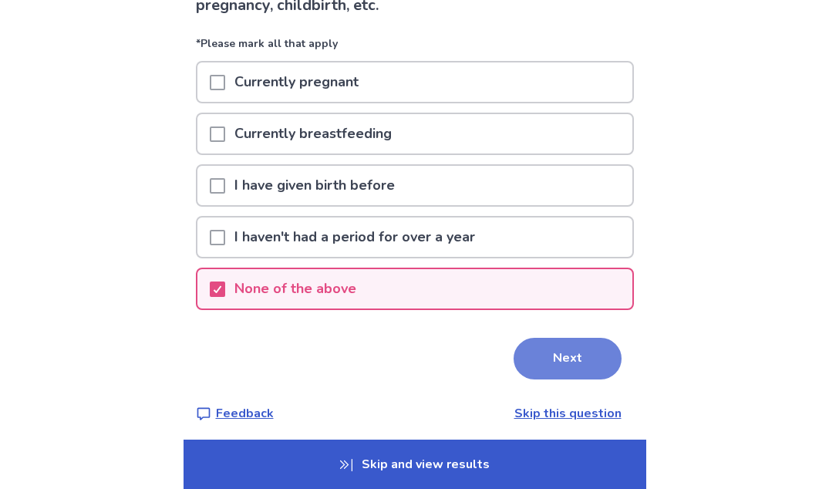
click at [531, 359] on button "Next" at bounding box center [567, 359] width 108 height 42
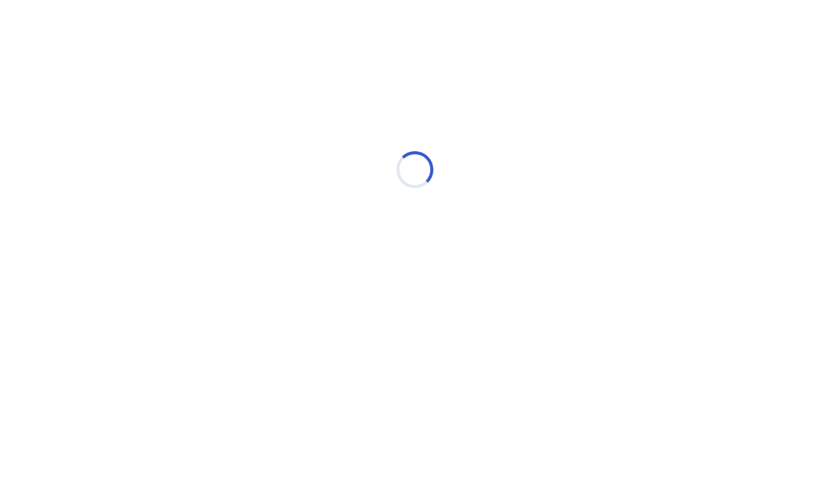
scroll to position [0, 0]
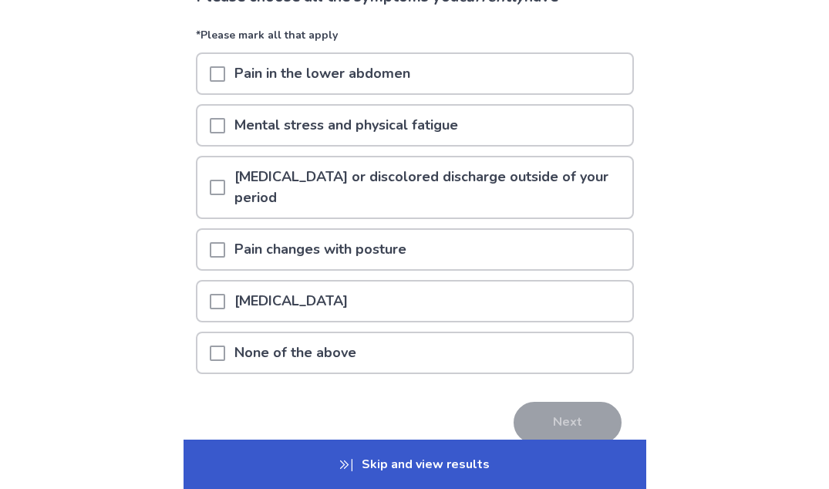
scroll to position [111, 0]
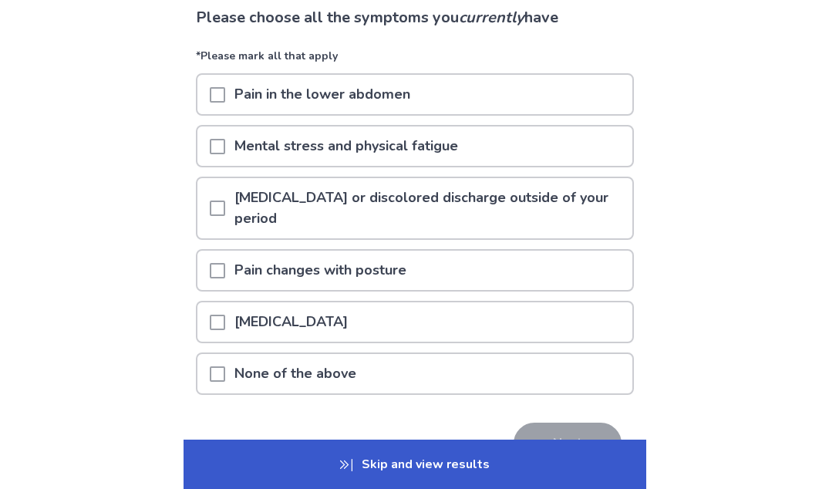
click at [247, 88] on p "Pain in the lower abdomen" at bounding box center [322, 94] width 194 height 39
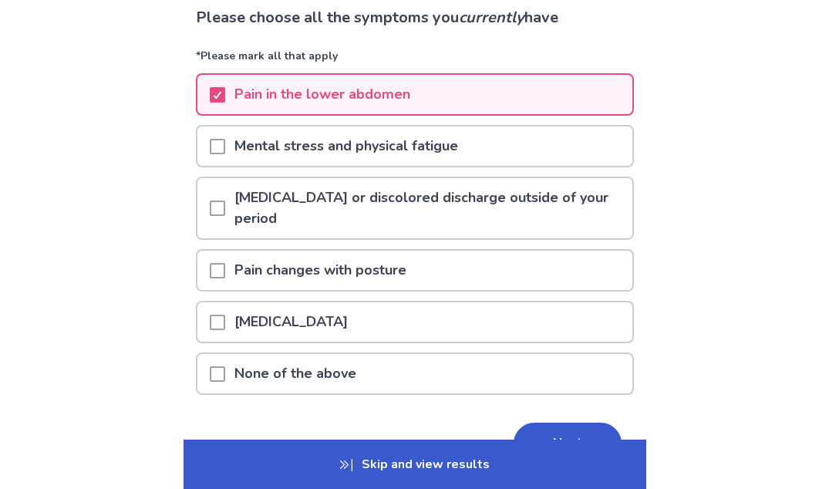
click at [307, 156] on p "Mental stress and physical fatigue" at bounding box center [346, 145] width 242 height 39
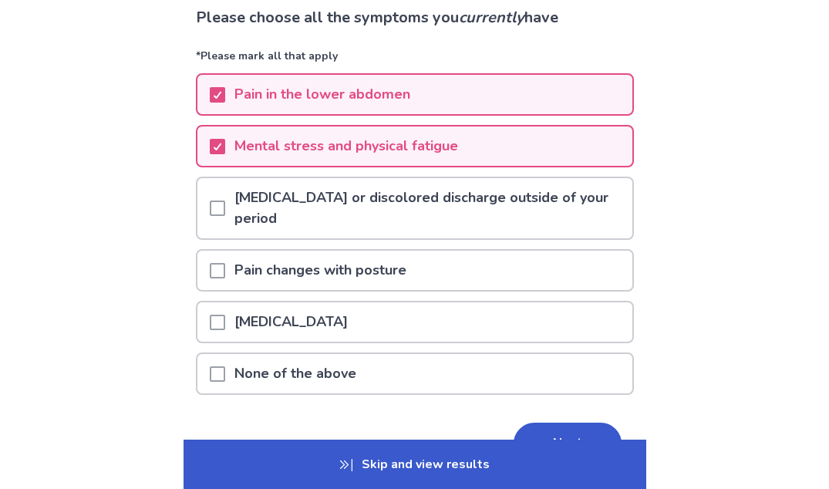
click at [412, 275] on p "Pain changes with posture" at bounding box center [320, 270] width 190 height 39
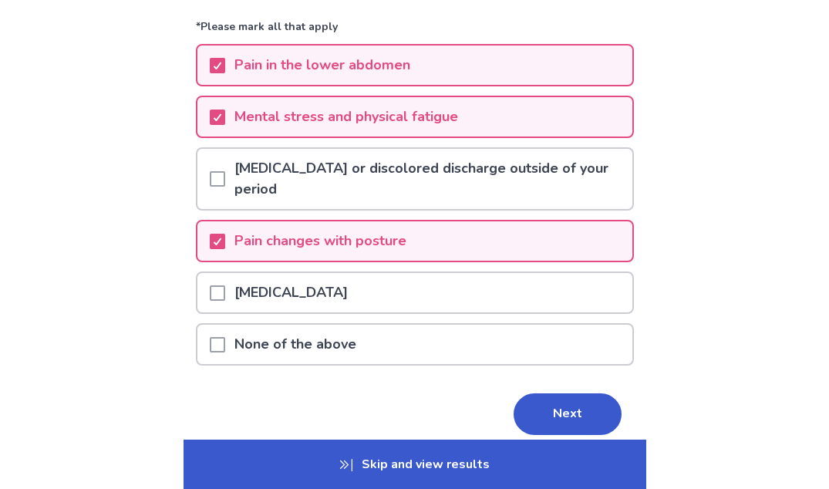
scroll to position [143, 0]
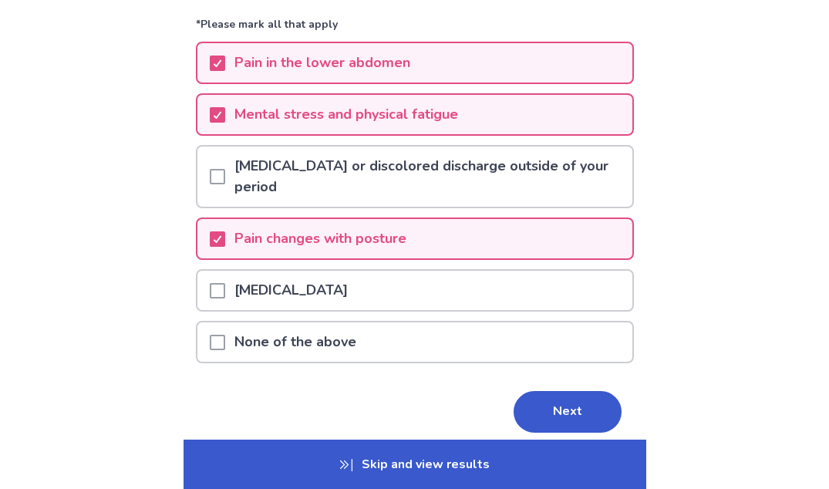
click at [392, 283] on div "[MEDICAL_DATA]" at bounding box center [414, 290] width 435 height 39
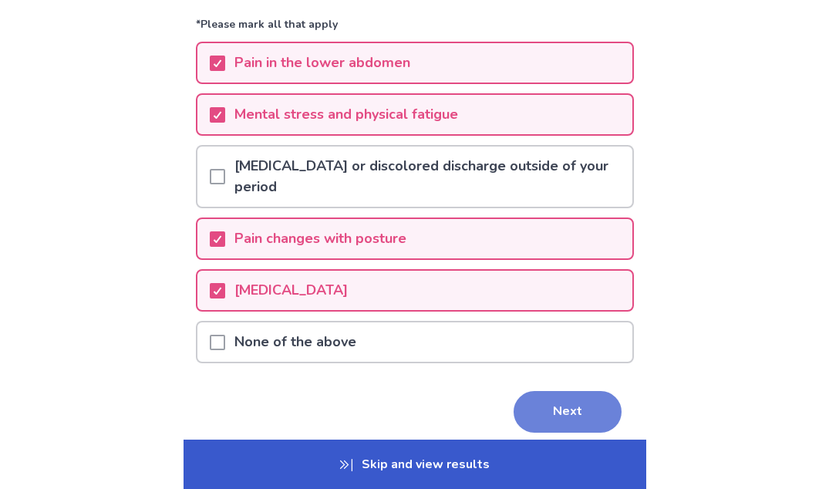
click at [559, 406] on button "Next" at bounding box center [567, 412] width 108 height 42
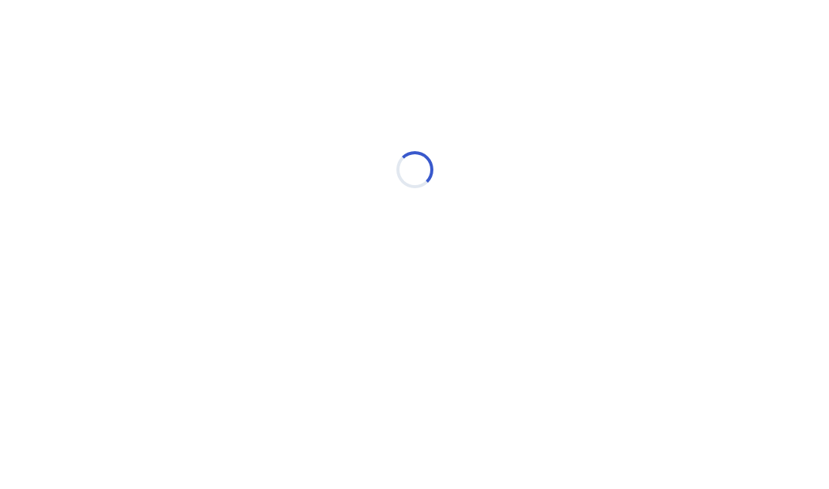
scroll to position [0, 0]
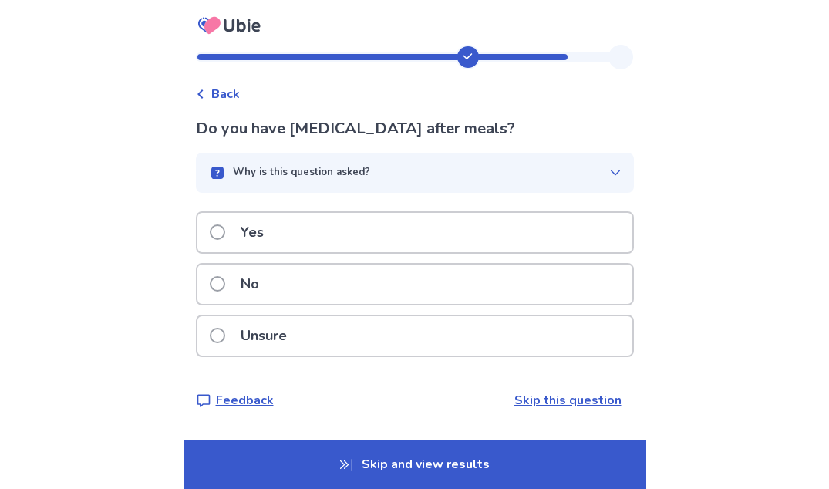
click at [293, 239] on div "Yes" at bounding box center [414, 232] width 435 height 39
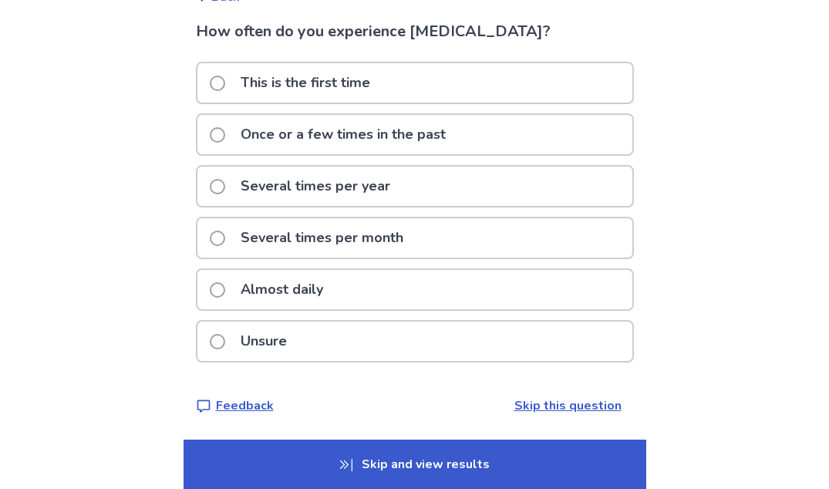
scroll to position [97, 0]
click at [319, 289] on p "Almost daily" at bounding box center [281, 289] width 101 height 39
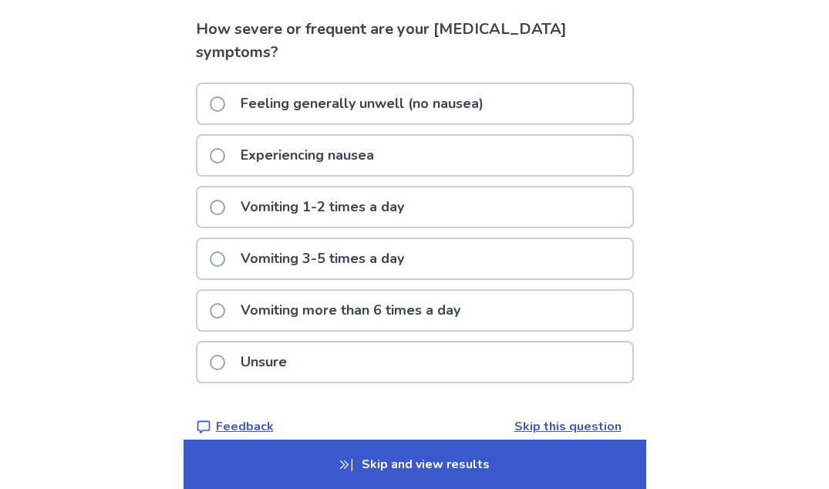
scroll to position [100, 0]
click at [282, 364] on p "Unsure" at bounding box center [263, 361] width 65 height 39
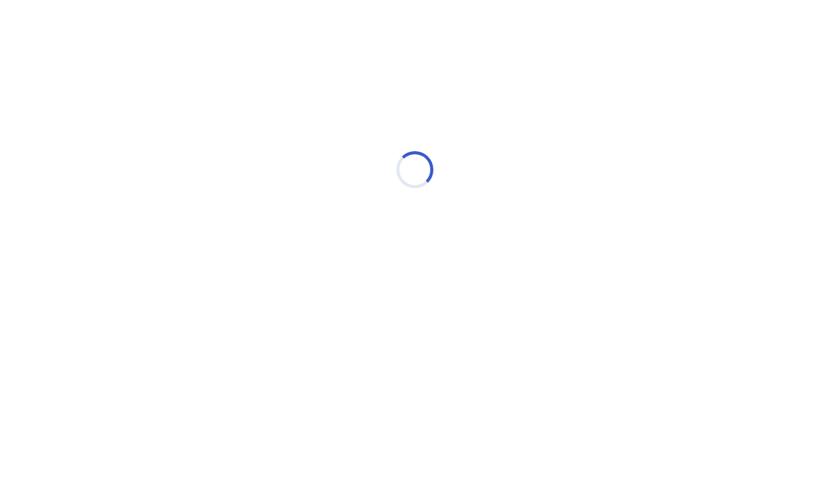
scroll to position [0, 0]
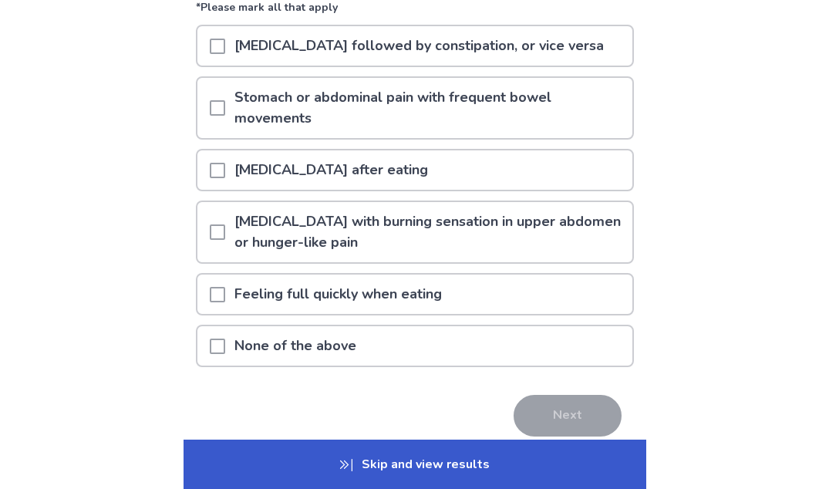
scroll to position [150, 0]
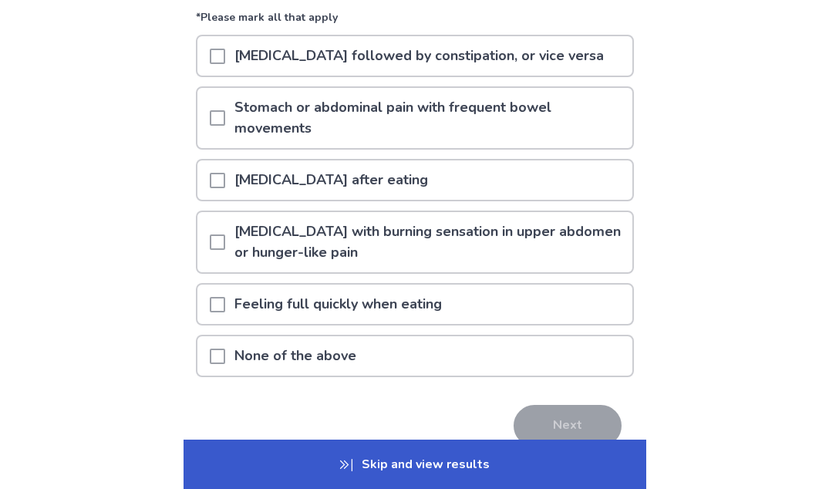
click at [328, 84] on div "[MEDICAL_DATA] followed by constipation, or vice versa" at bounding box center [415, 61] width 438 height 52
click at [325, 64] on p "[MEDICAL_DATA] followed by constipation, or vice versa" at bounding box center [419, 55] width 388 height 39
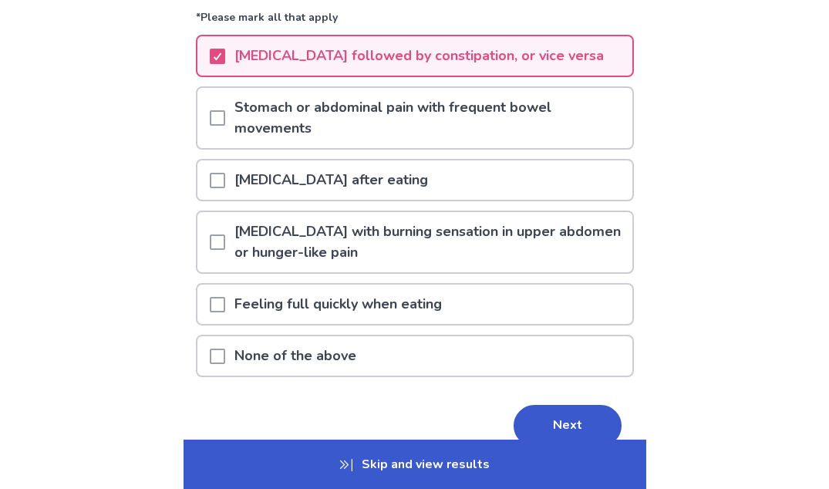
click at [373, 124] on p "Stomach or abdominal pain with frequent bowel movements" at bounding box center [428, 118] width 407 height 60
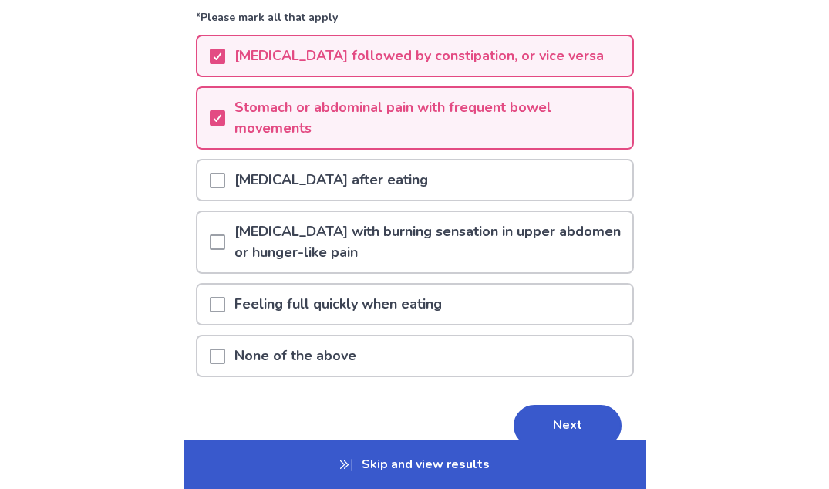
click at [527, 400] on div "Please choose all the symptoms you currently have *Please mark all that apply […" at bounding box center [415, 229] width 438 height 522
click at [527, 406] on button "Next" at bounding box center [567, 426] width 108 height 42
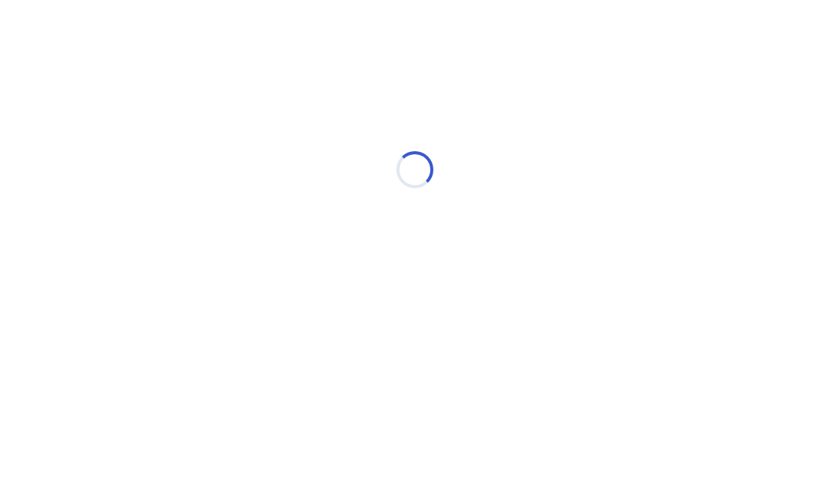
scroll to position [0, 0]
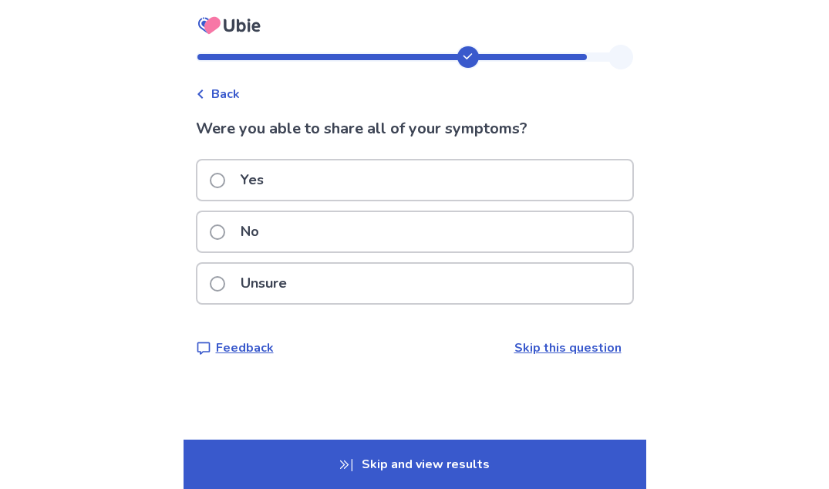
click at [305, 183] on div "Yes" at bounding box center [414, 179] width 435 height 39
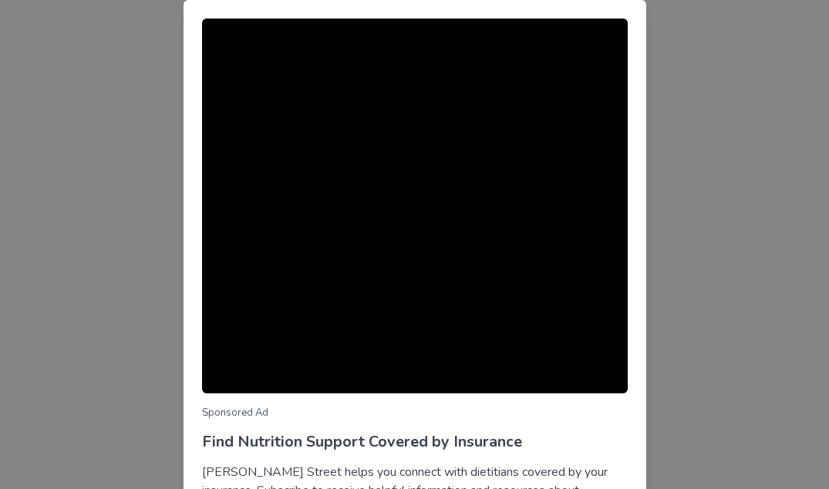
scroll to position [152, 0]
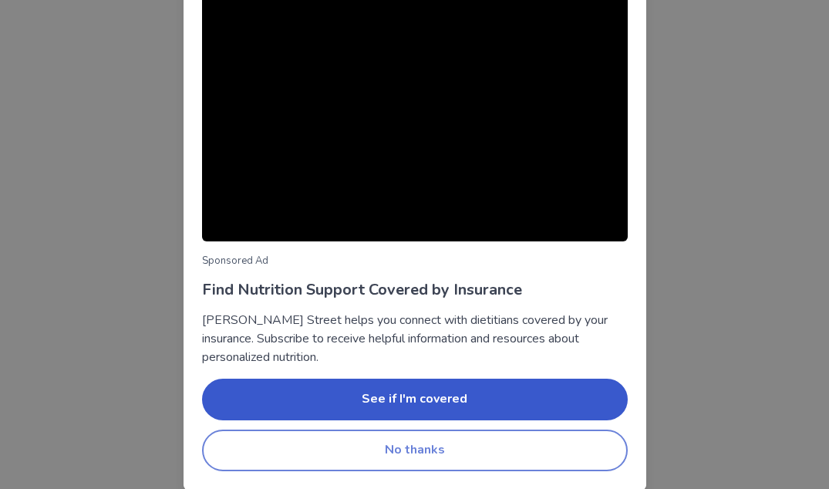
click at [445, 445] on button "No thanks" at bounding box center [415, 450] width 426 height 42
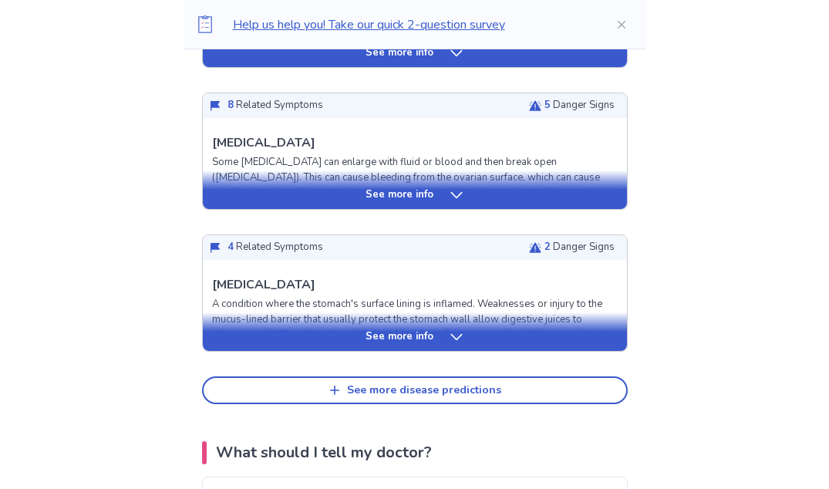
scroll to position [637, 0]
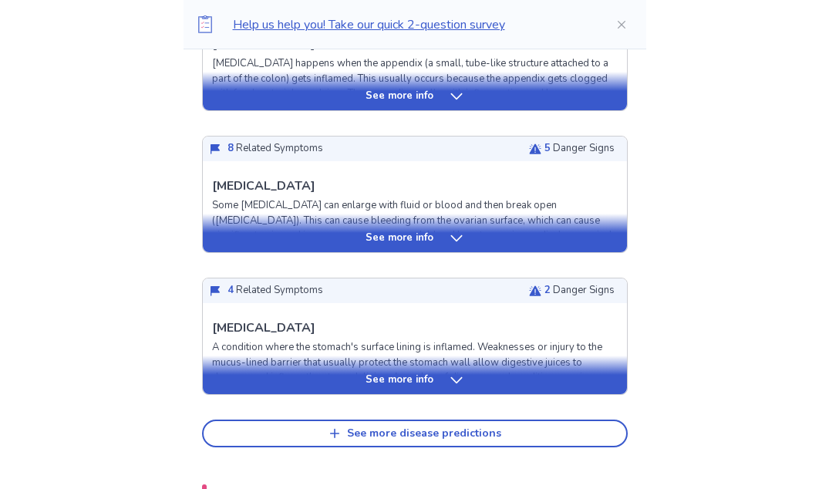
click at [460, 237] on icon at bounding box center [456, 238] width 15 height 15
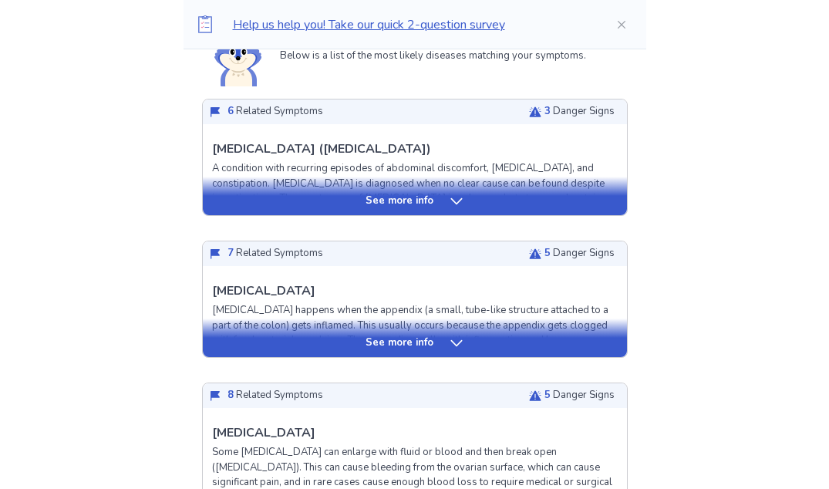
scroll to position [378, 0]
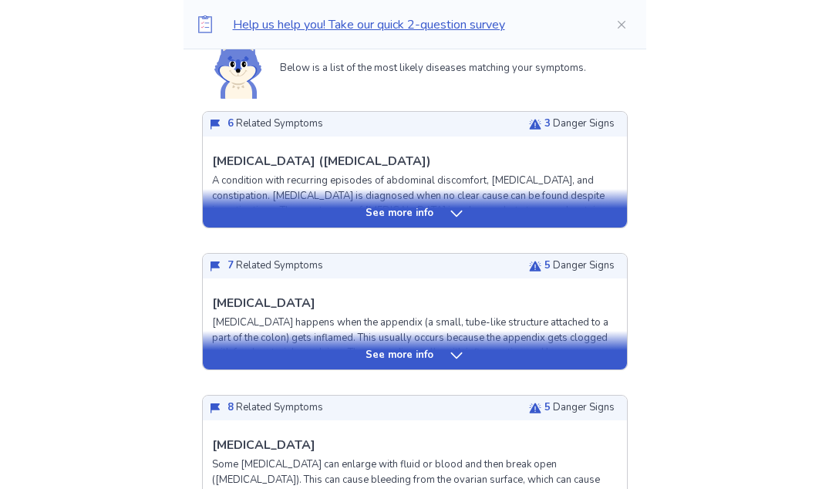
click at [335, 342] on div "See more info" at bounding box center [415, 350] width 424 height 39
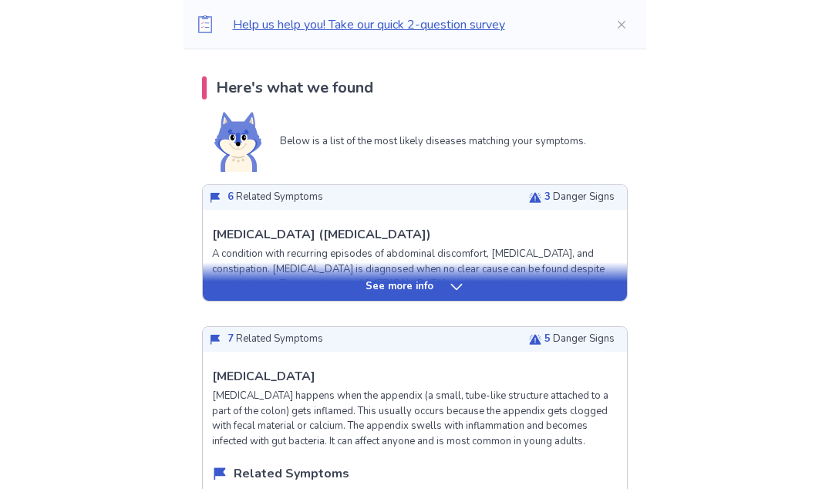
scroll to position [395, 0]
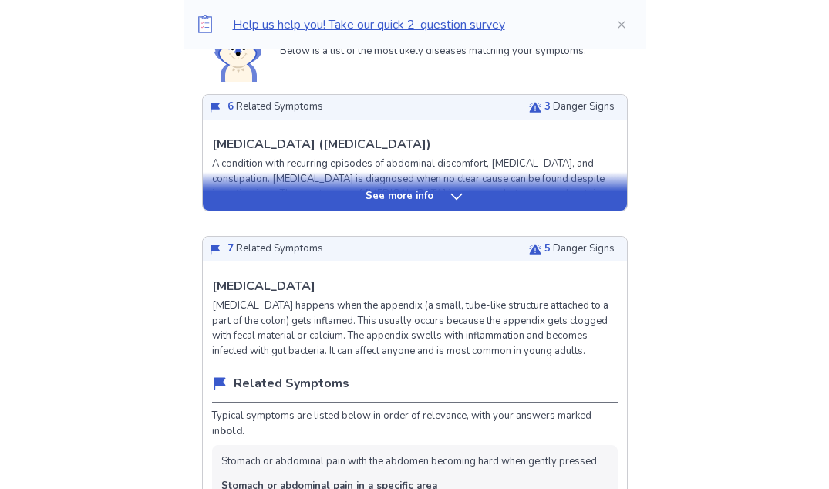
click at [353, 194] on div "See more info" at bounding box center [415, 196] width 424 height 15
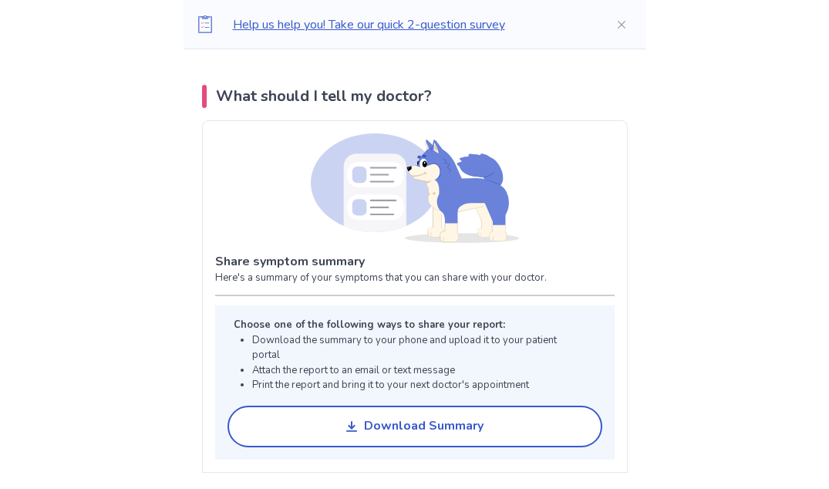
scroll to position [4323, 0]
